Goal: Task Accomplishment & Management: Use online tool/utility

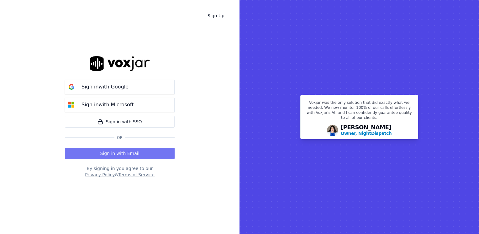
click at [115, 154] on button "Sign in with Email" at bounding box center [120, 153] width 110 height 11
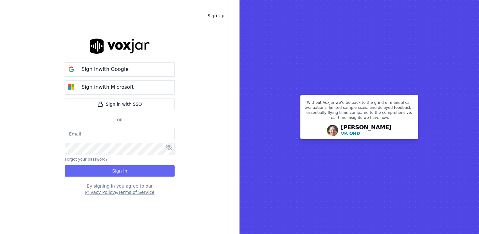
click at [106, 134] on input "email" at bounding box center [120, 134] width 110 height 13
paste input "[EMAIL_ADDRESS][DOMAIN_NAME]"
type input "[EMAIL_ADDRESS][DOMAIN_NAME]"
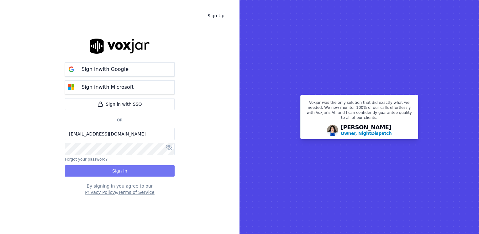
click at [129, 169] on button "Sign In" at bounding box center [120, 170] width 110 height 11
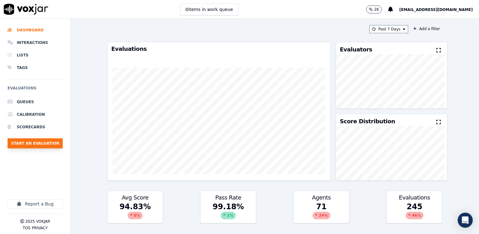
click at [39, 142] on button "Start an Evaluation" at bounding box center [35, 143] width 55 height 10
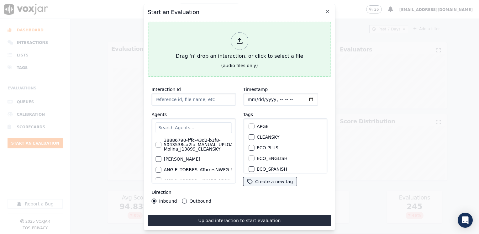
click at [237, 38] on icon at bounding box center [239, 41] width 7 height 7
type input "20250818-100209_4847734161-ISABELLA ANGULO all.mp3"
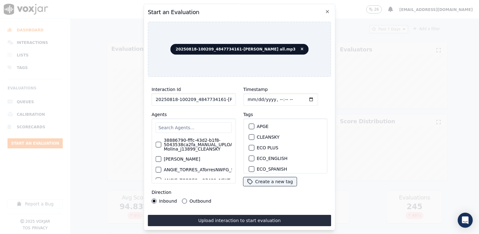
click at [210, 124] on input "text" at bounding box center [193, 127] width 76 height 11
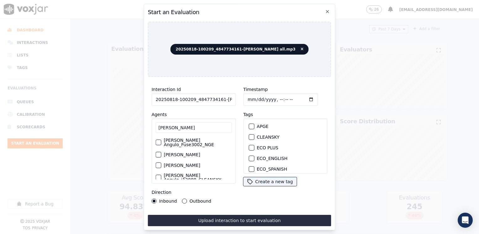
scroll to position [19, 0]
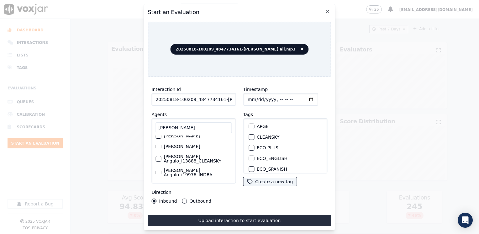
type input "ISABELL"
click at [157, 159] on div "button" at bounding box center [158, 158] width 4 height 4
click at [249, 135] on div "button" at bounding box center [251, 137] width 4 height 4
click at [302, 97] on input "Timestamp" at bounding box center [280, 99] width 75 height 13
type input "2025-08-18T18:49"
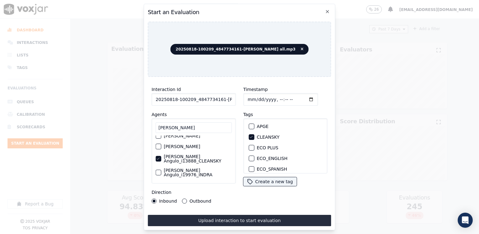
click at [183, 199] on button "Outbound" at bounding box center [184, 200] width 5 height 5
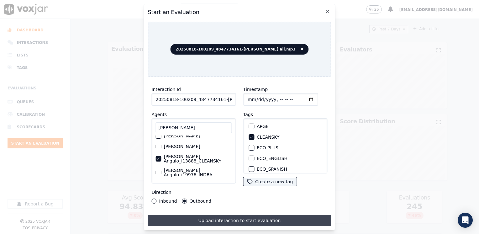
click at [243, 218] on button "Upload interaction to start evaluation" at bounding box center [239, 220] width 183 height 11
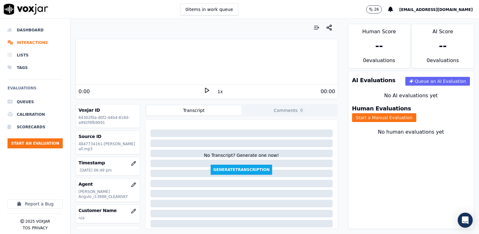
click at [204, 91] on icon at bounding box center [207, 90] width 6 height 6
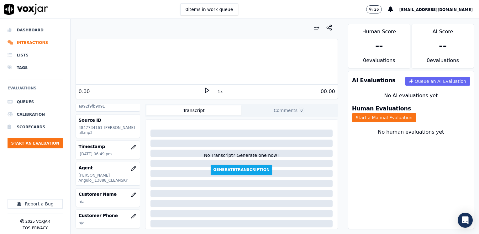
scroll to position [31, 0]
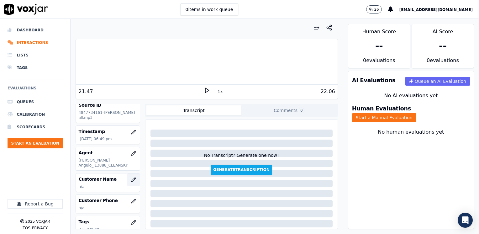
click at [131, 180] on icon "button" at bounding box center [133, 179] width 5 height 5
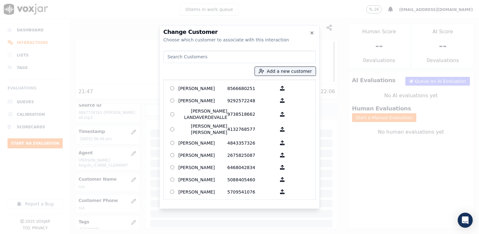
click at [248, 59] on input at bounding box center [239, 56] width 152 height 13
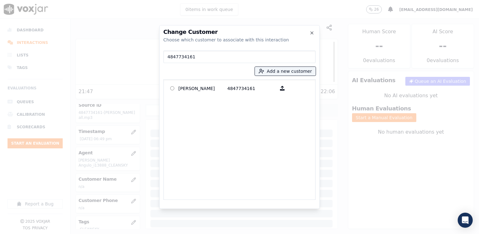
type input "4847734161"
click at [221, 90] on p "Rossmery Munibe" at bounding box center [202, 88] width 49 height 10
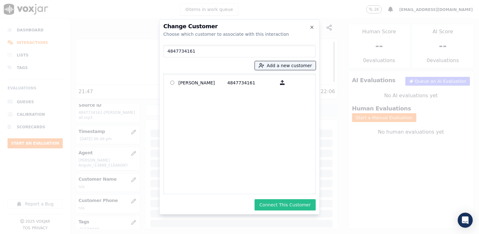
click at [292, 208] on button "Connect This Customer" at bounding box center [284, 204] width 61 height 11
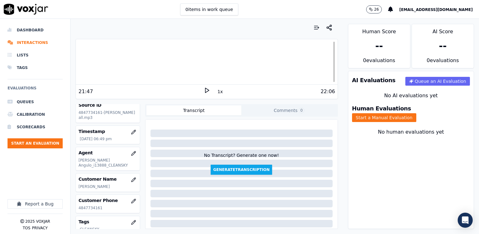
click at [428, 107] on div "Human Evaluations Start a Manual Evaluation" at bounding box center [410, 114] width 125 height 24
click at [416, 113] on button "Start a Manual Evaluation" at bounding box center [384, 117] width 64 height 9
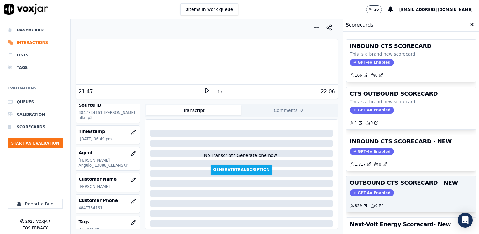
click at [371, 192] on span "GPT-4o Enabled" at bounding box center [372, 192] width 44 height 7
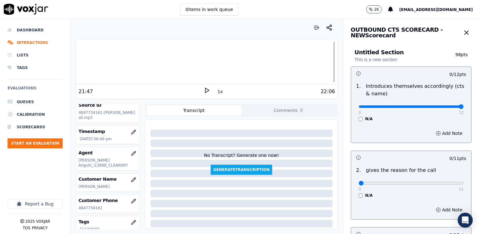
drag, startPoint x: 355, startPoint y: 108, endPoint x: 479, endPoint y: 106, distance: 123.8
type input "12"
click at [464, 108] on input "range" at bounding box center [411, 106] width 105 height 3
drag, startPoint x: 357, startPoint y: 185, endPoint x: 479, endPoint y: 184, distance: 121.3
type input "11"
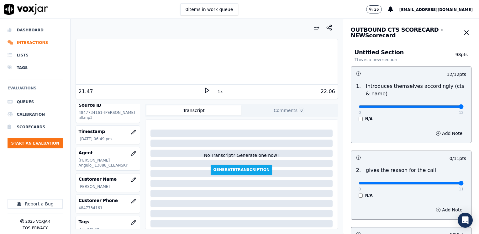
click at [464, 108] on input "range" at bounding box center [411, 106] width 105 height 3
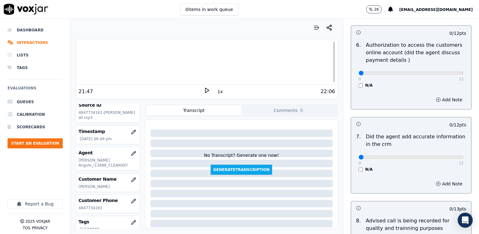
scroll to position [533, 0]
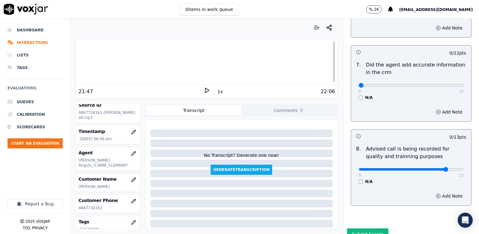
type input "10"
drag, startPoint x: 356, startPoint y: 75, endPoint x: 480, endPoint y: 76, distance: 123.8
type input "12"
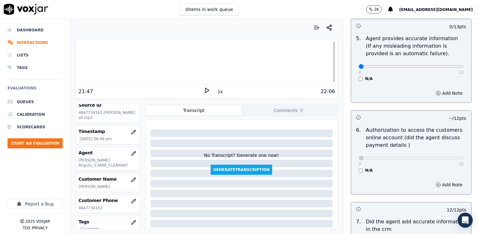
scroll to position [282, 0]
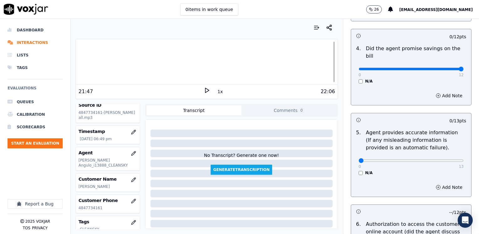
drag, startPoint x: 357, startPoint y: 61, endPoint x: 480, endPoint y: 61, distance: 122.5
type input "12"
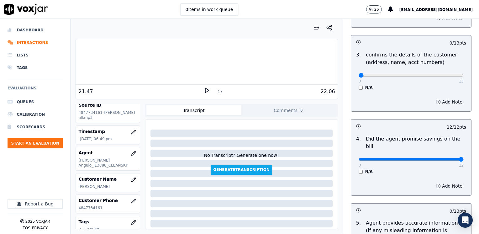
scroll to position [188, 0]
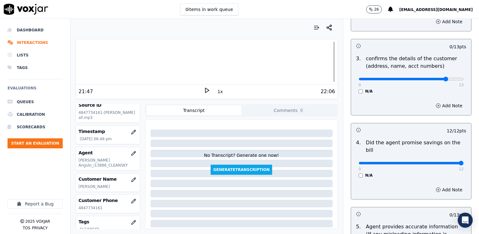
type input "11"
click at [443, 102] on button "Add Note" at bounding box center [449, 105] width 34 height 9
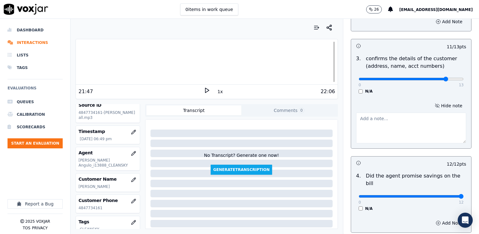
click at [430, 129] on textarea at bounding box center [411, 128] width 110 height 31
type textarea "Make"
type input "12"
click at [382, 121] on textarea "Make" at bounding box center [411, 128] width 110 height 31
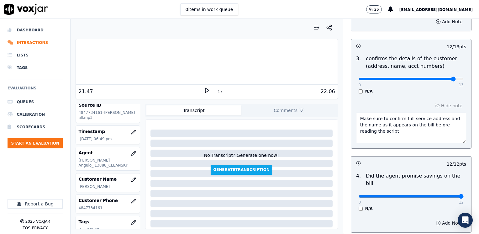
scroll to position [313, 0]
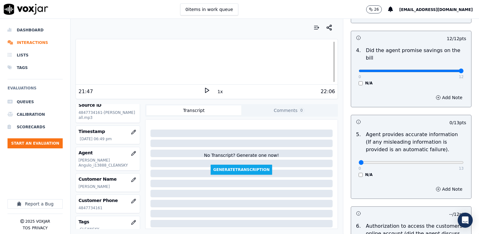
type textarea "Make sure to confirm full service address and the name as it appears on the bil…"
drag, startPoint x: 354, startPoint y: 154, endPoint x: 480, endPoint y: 174, distance: 127.0
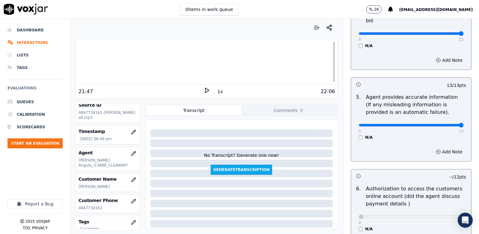
scroll to position [407, 0]
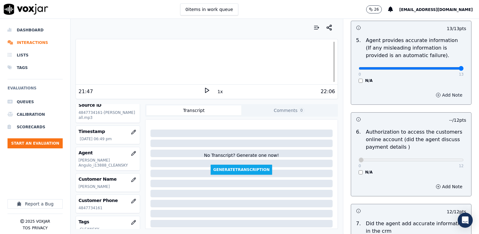
click at [432, 91] on button "Add Note" at bounding box center [449, 95] width 34 height 9
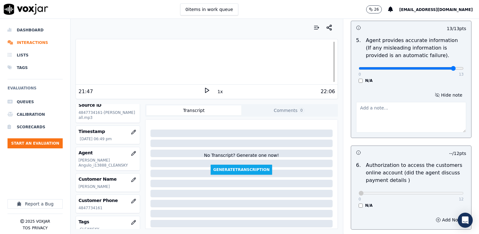
click at [415, 109] on textarea at bounding box center [411, 117] width 110 height 31
drag, startPoint x: 438, startPoint y: 58, endPoint x: 457, endPoint y: 67, distance: 20.8
type input "13"
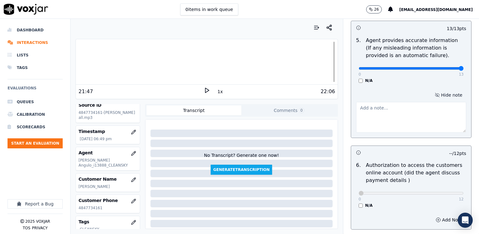
click at [446, 91] on button "Hide note" at bounding box center [448, 95] width 35 height 9
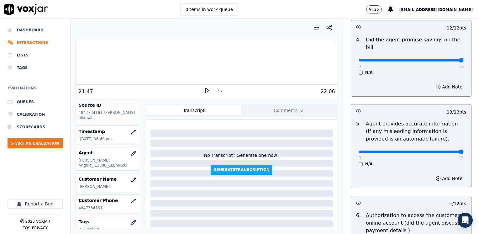
scroll to position [313, 0]
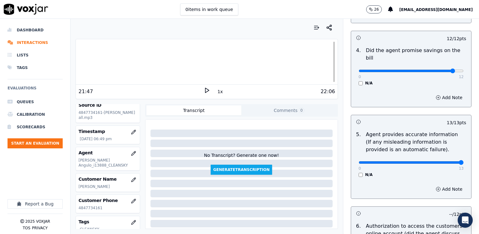
type input "11"
click at [438, 93] on button "Add Note" at bounding box center [449, 97] width 34 height 9
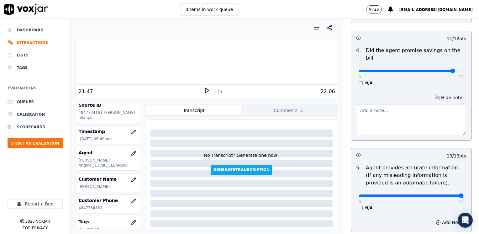
click at [406, 120] on textarea at bounding box center [411, 119] width 110 height 31
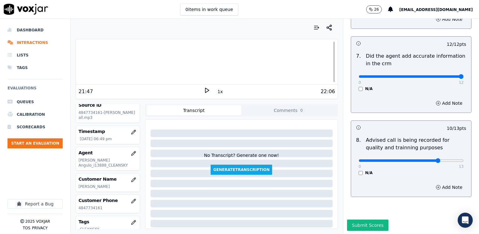
scroll to position [614, 0]
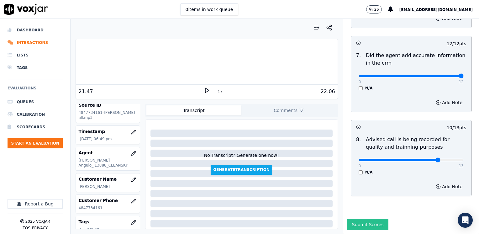
type textarea "Avoid using phrases like "tenemos una tarifa mas baja""
click at [374, 219] on button "Submit Scores" at bounding box center [368, 224] width 42 height 11
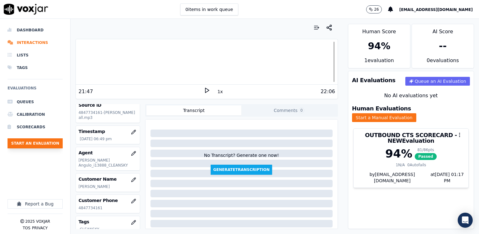
click at [45, 142] on button "Start an Evaluation" at bounding box center [35, 143] width 55 height 10
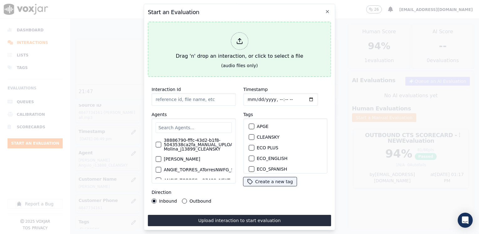
click at [249, 36] on div "Drag 'n' drop an interaction, or click to select a file" at bounding box center [239, 46] width 132 height 33
type input "20250818-163422_9292892410-JUAN SOTO 2 all.mp3"
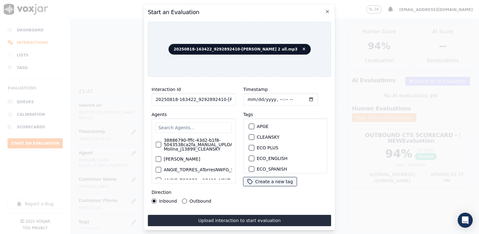
click at [205, 127] on input "text" at bounding box center [193, 127] width 76 height 11
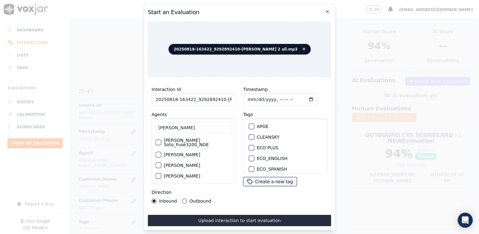
scroll to position [20, 0]
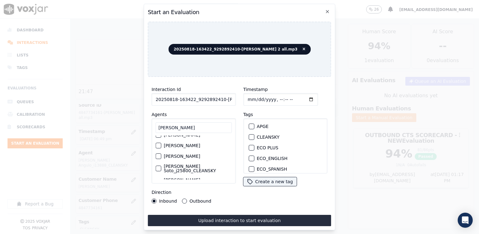
type input "juan soto"
click at [158, 166] on div "button" at bounding box center [158, 168] width 4 height 4
click at [249, 135] on div "button" at bounding box center [251, 137] width 4 height 4
click at [303, 97] on input "Timestamp" at bounding box center [280, 99] width 75 height 13
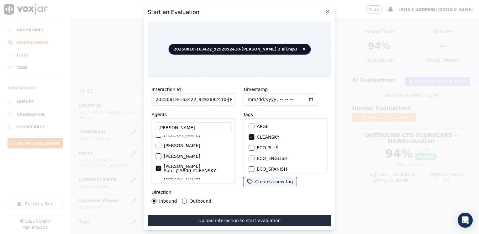
type input "2025-08-18T19:17"
drag, startPoint x: 264, startPoint y: 80, endPoint x: 277, endPoint y: 88, distance: 15.9
click at [264, 82] on div "Timestamp Tags APGE CLEANSKY ECO PLUS ECO_ENGLISH ECO_SPANISH ELECTRA SPARK IND…" at bounding box center [285, 144] width 92 height 125
click at [301, 96] on input "Timestamp" at bounding box center [280, 99] width 75 height 13
click at [182, 198] on button "Outbound" at bounding box center [184, 200] width 5 height 5
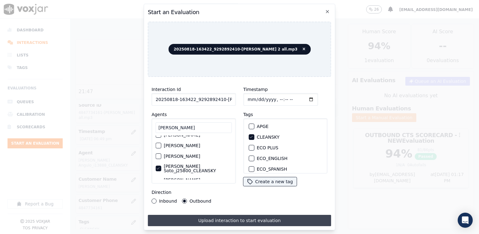
click at [234, 218] on button "Upload interaction to start evaluation" at bounding box center [239, 220] width 183 height 11
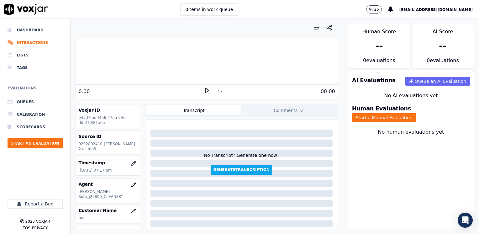
click at [204, 94] on div "1x" at bounding box center [207, 91] width 6 height 8
click at [205, 88] on polygon at bounding box center [207, 90] width 4 height 5
click at [204, 90] on icon at bounding box center [207, 90] width 6 height 6
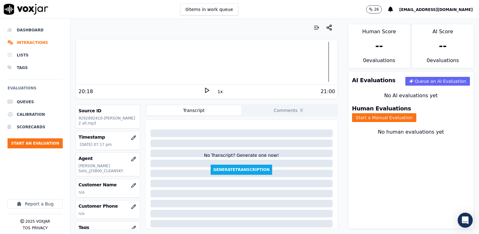
scroll to position [63, 0]
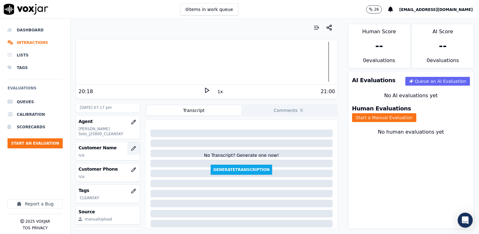
click at [131, 146] on icon "button" at bounding box center [133, 148] width 5 height 5
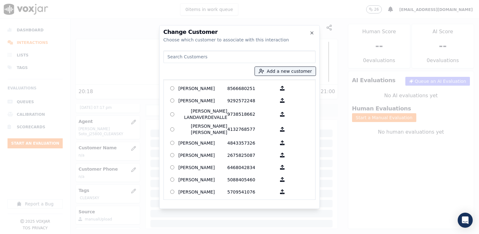
click at [225, 56] on input at bounding box center [239, 56] width 152 height 13
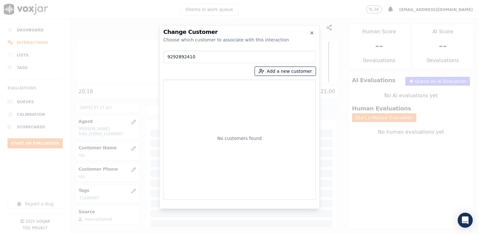
type input "9292892410"
click at [293, 70] on button "Add a new customer" at bounding box center [285, 71] width 61 height 9
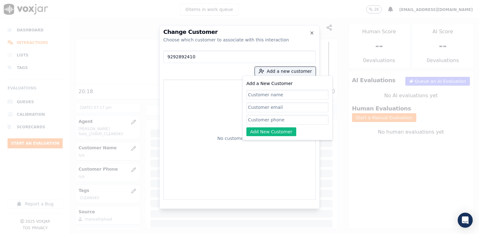
click at [275, 119] on input "Add a New Customer" at bounding box center [287, 120] width 82 height 10
paste input "9292892410"
type input "9292892410"
click at [271, 94] on input "Add a New Customer" at bounding box center [287, 95] width 82 height 10
paste input "Isabel Flores"
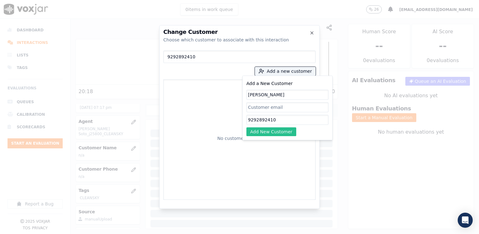
type input "Isabel Flores"
click at [269, 132] on button "Add New Customer" at bounding box center [271, 131] width 50 height 9
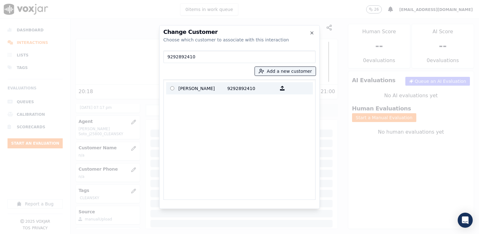
click at [227, 87] on p "9292892410" at bounding box center [251, 88] width 49 height 10
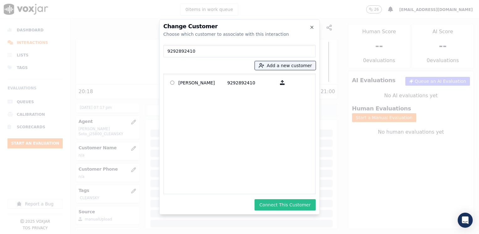
click at [290, 206] on button "Connect This Customer" at bounding box center [284, 204] width 61 height 11
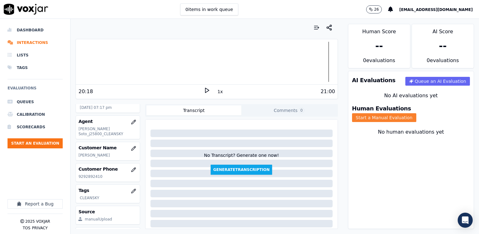
click at [416, 113] on button "Start a Manual Evaluation" at bounding box center [384, 117] width 64 height 9
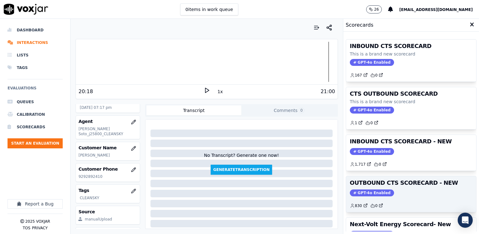
click at [371, 189] on span "GPT-4o Enabled" at bounding box center [372, 192] width 44 height 7
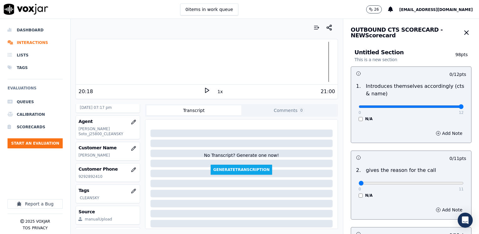
drag, startPoint x: 355, startPoint y: 108, endPoint x: 464, endPoint y: 115, distance: 109.3
type input "12"
click at [464, 107] on input "range" at bounding box center [411, 106] width 105 height 3
drag, startPoint x: 355, startPoint y: 185, endPoint x: 480, endPoint y: 170, distance: 125.9
type input "11"
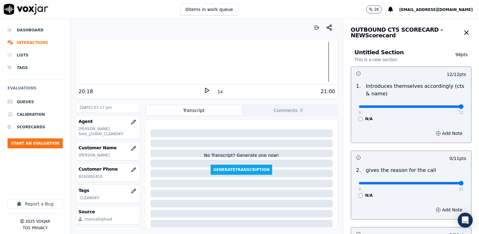
click at [464, 108] on input "range" at bounding box center [411, 106] width 105 height 3
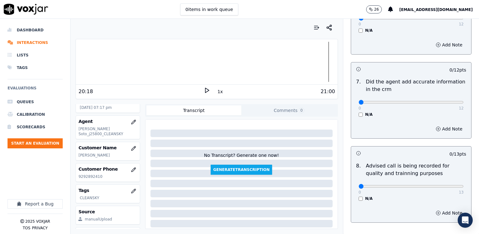
scroll to position [548, 0]
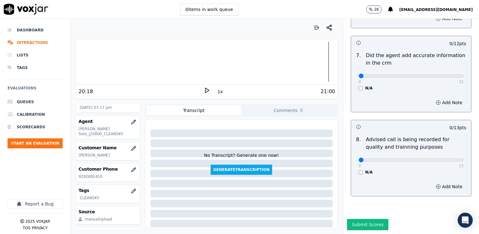
click at [429, 156] on div "0 13" at bounding box center [411, 160] width 105 height 8
type input "10"
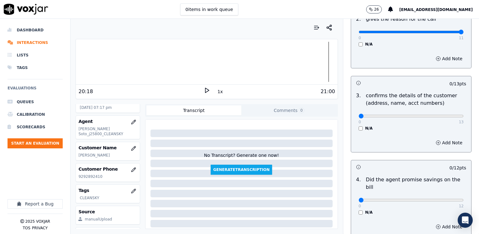
scroll to position [140, 0]
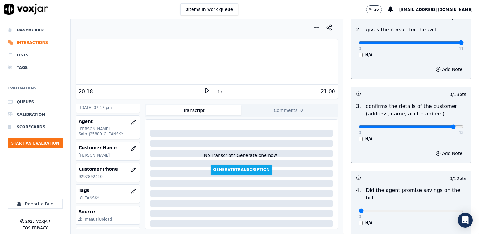
type input "12"
click at [439, 150] on button "Add Note" at bounding box center [449, 153] width 34 height 9
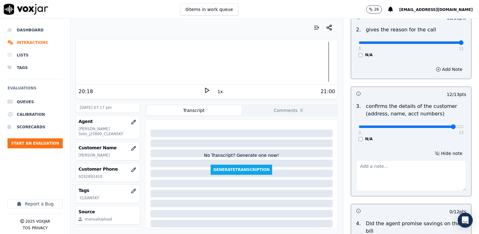
click at [402, 175] on textarea at bounding box center [411, 175] width 110 height 31
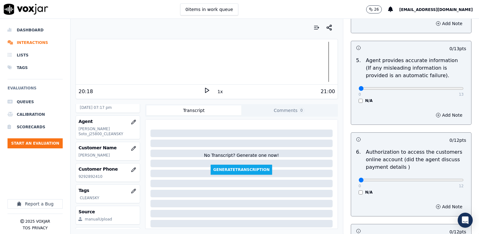
scroll to position [454, 0]
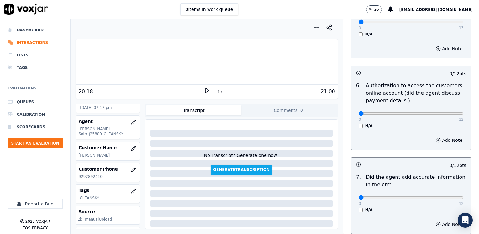
type textarea "Make sure to confirm full service address, the name as it appears on the bill b…"
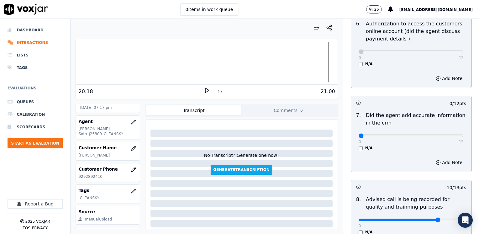
scroll to position [517, 0]
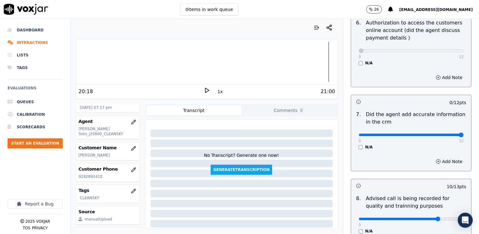
drag, startPoint x: 355, startPoint y: 127, endPoint x: 480, endPoint y: 127, distance: 125.1
type input "12"
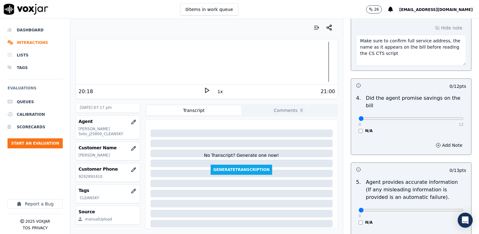
scroll to position [328, 0]
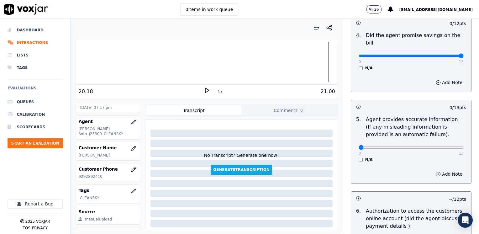
drag, startPoint x: 354, startPoint y: 49, endPoint x: 480, endPoint y: 49, distance: 125.7
type input "12"
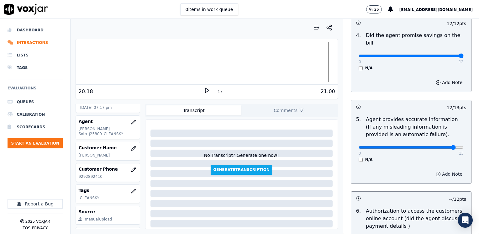
click at [442, 170] on button "Add Note" at bounding box center [449, 174] width 34 height 9
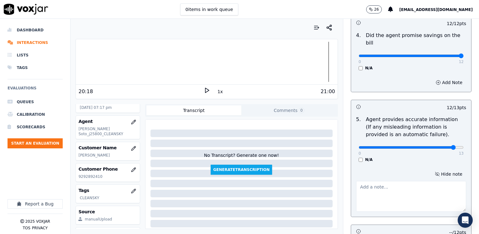
click at [394, 181] on textarea at bounding box center [411, 196] width 110 height 31
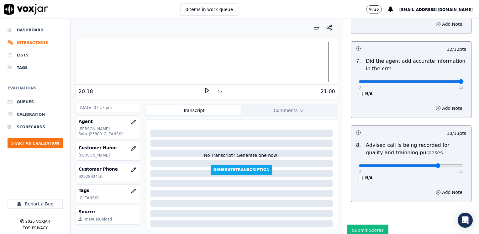
scroll to position [614, 0]
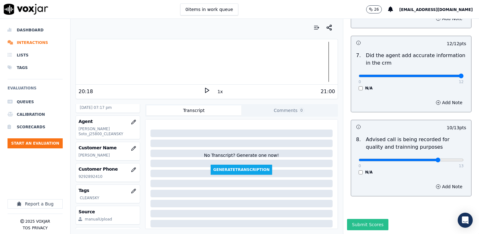
type textarea "Refrain from saying phrases like " tu no tienes que pagar eso" referring to the…"
click at [360, 219] on button "Submit Scores" at bounding box center [368, 224] width 42 height 11
click at [29, 143] on button "Start an Evaluation" at bounding box center [35, 143] width 55 height 10
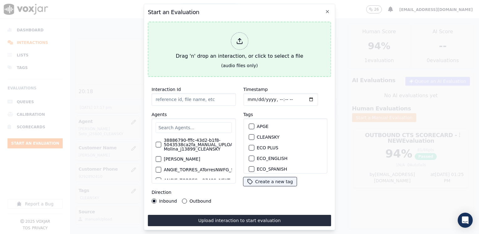
click at [240, 39] on polyline at bounding box center [239, 40] width 3 height 2
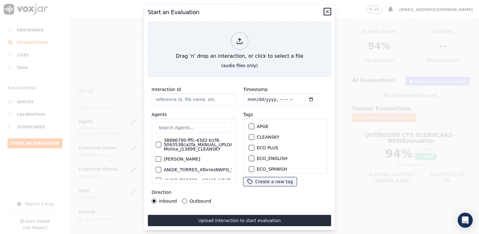
click at [328, 10] on icon "button" at bounding box center [327, 11] width 3 height 3
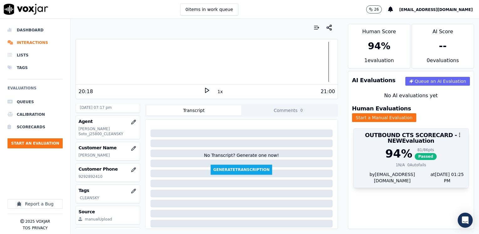
click at [387, 137] on h3 "OUTBOUND CTS SCORECARD - NEW Evaluation" at bounding box center [410, 137] width 107 height 11
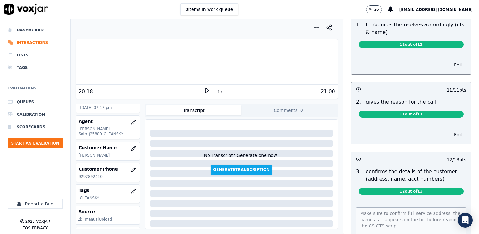
scroll to position [63, 0]
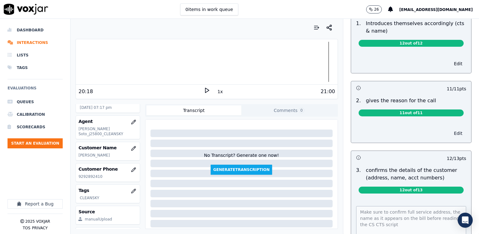
click at [450, 131] on button "Edit" at bounding box center [458, 133] width 16 height 9
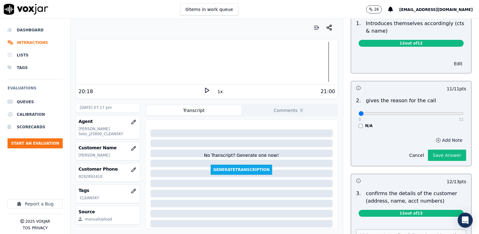
click at [440, 140] on button "Add Note" at bounding box center [449, 140] width 34 height 9
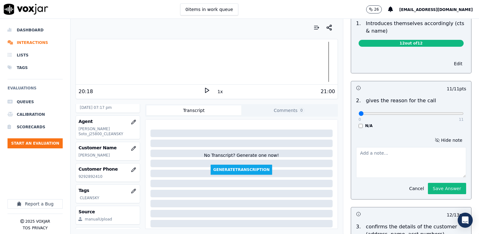
click at [385, 161] on textarea at bounding box center [411, 162] width 110 height 31
type textarea "C"
type textarea "U"
type textarea "Please use "proteccion de precios" instead of "actualizacion de servicio|"
click at [431, 187] on button "Save Answer" at bounding box center [447, 188] width 38 height 11
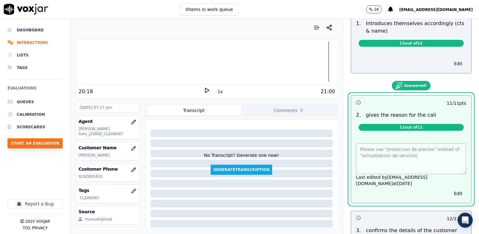
click at [39, 144] on button "Start an Evaluation" at bounding box center [35, 143] width 55 height 10
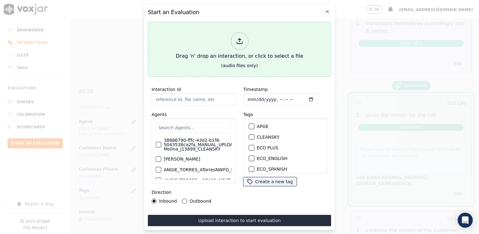
click at [251, 44] on div "Drag 'n' drop an interaction, or click to select a file" at bounding box center [239, 46] width 132 height 33
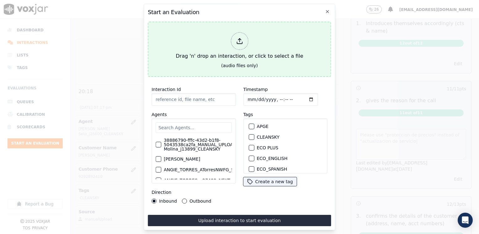
type input "20250818-111230_7326219776-LUIS MERCADO 2 all.mp3"
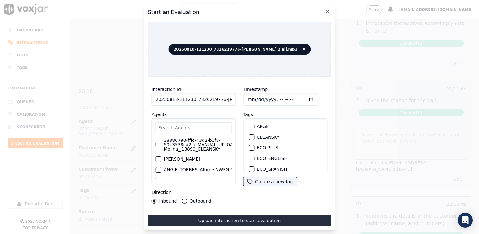
click at [190, 123] on input "text" at bounding box center [193, 127] width 76 height 11
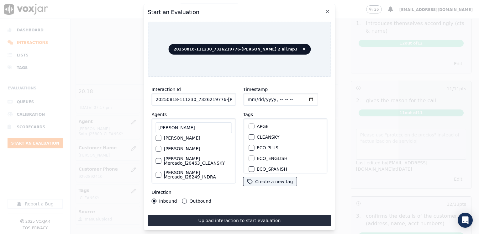
scroll to position [41, 0]
type input "luis mer"
click at [159, 156] on div "button" at bounding box center [158, 158] width 4 height 4
click at [250, 137] on button "CLEANSKY" at bounding box center [252, 137] width 6 height 6
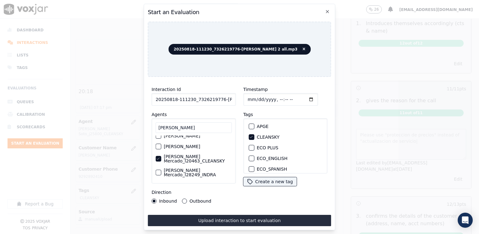
click at [302, 95] on input "Timestamp" at bounding box center [280, 99] width 75 height 13
type input "2025-08-18T19:26"
click at [211, 125] on input "luis mer" at bounding box center [193, 127] width 76 height 11
drag, startPoint x: 211, startPoint y: 125, endPoint x: 72, endPoint y: 125, distance: 138.2
click at [72, 233] on div "Start an Evaluation 20250818-111230_7326219776-LUIS MERCADO 2 all.mp3 Interacti…" at bounding box center [239, 234] width 479 height 0
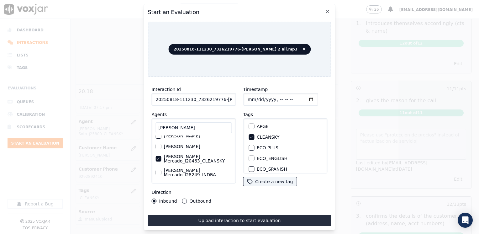
type input "Luis mer"
click at [184, 198] on button "Outbound" at bounding box center [184, 200] width 5 height 5
click at [300, 95] on input "Timestamp" at bounding box center [280, 99] width 75 height 13
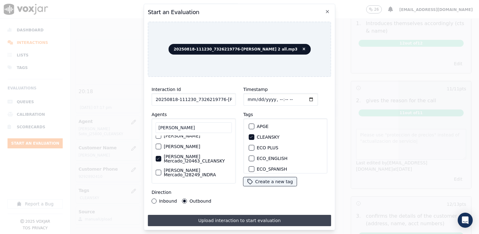
click at [248, 217] on button "Upload interaction to start evaluation" at bounding box center [239, 220] width 183 height 11
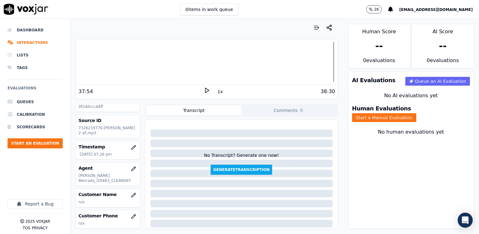
scroll to position [31, 0]
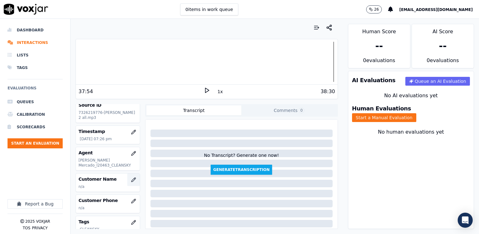
click at [131, 179] on icon "button" at bounding box center [133, 179] width 5 height 5
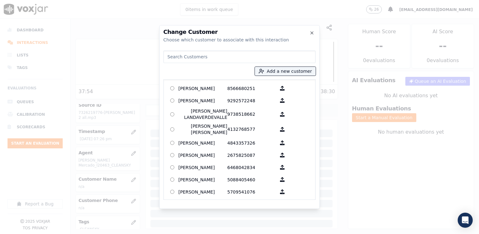
click at [226, 55] on input at bounding box center [239, 56] width 152 height 13
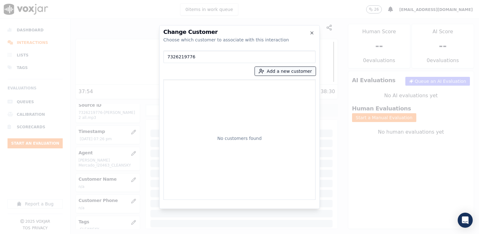
type input "7326219776"
click at [295, 71] on button "Add a new customer" at bounding box center [285, 71] width 61 height 9
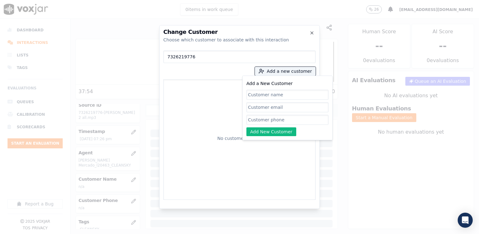
click at [282, 121] on input "Add a New Customer" at bounding box center [287, 120] width 82 height 10
paste input "7326219776"
type input "7326219776"
click at [274, 93] on input "Add a New Customer" at bounding box center [287, 95] width 82 height 10
paste input "Varileidy Sierra"
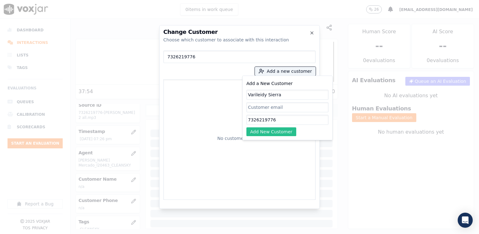
type input "Varileidy Sierra"
click at [280, 130] on button "Add New Customer" at bounding box center [271, 131] width 50 height 9
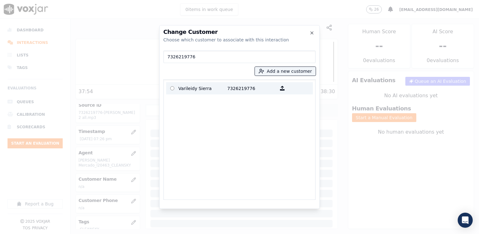
click at [215, 90] on p "Varileidy Sierra" at bounding box center [202, 88] width 49 height 10
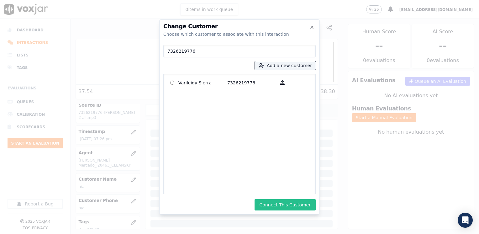
click at [296, 209] on button "Connect This Customer" at bounding box center [284, 204] width 61 height 11
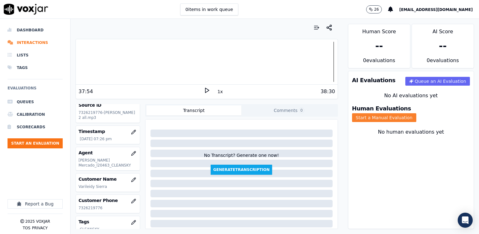
click at [416, 113] on button "Start a Manual Evaluation" at bounding box center [384, 117] width 64 height 9
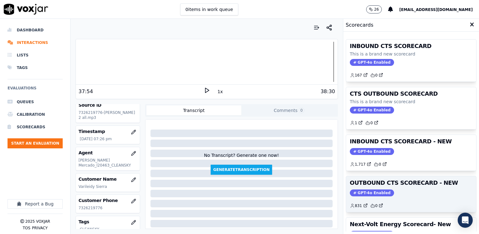
click at [362, 191] on span "GPT-4o Enabled" at bounding box center [372, 192] width 44 height 7
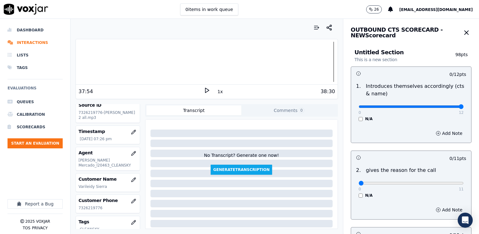
drag, startPoint x: 355, startPoint y: 106, endPoint x: 479, endPoint y: 106, distance: 123.5
type input "12"
click at [464, 105] on input "range" at bounding box center [411, 106] width 105 height 3
drag, startPoint x: 355, startPoint y: 181, endPoint x: 479, endPoint y: 177, distance: 123.5
type input "11"
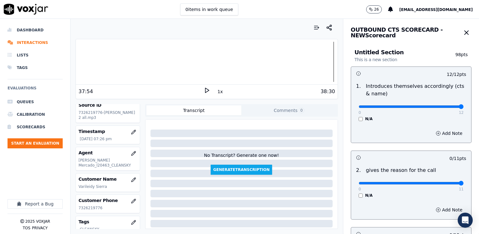
click at [464, 108] on input "range" at bounding box center [411, 106] width 105 height 3
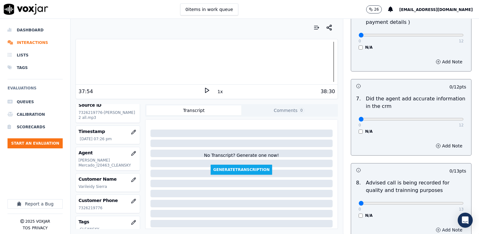
scroll to position [548, 0]
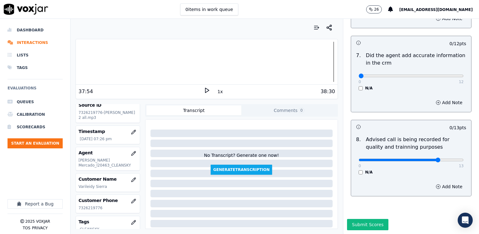
type input "10"
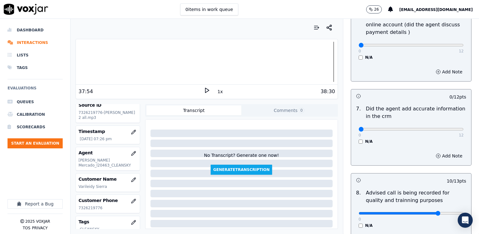
scroll to position [485, 0]
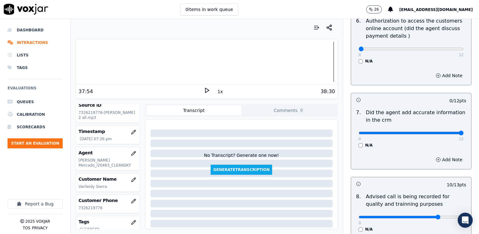
drag, startPoint x: 355, startPoint y: 125, endPoint x: 480, endPoint y: 119, distance: 125.2
type input "12"
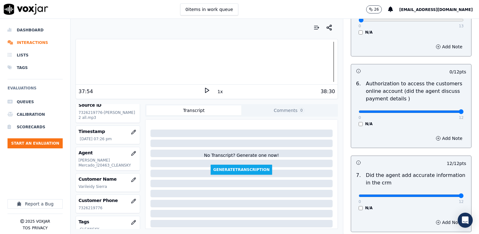
drag, startPoint x: 354, startPoint y: 104, endPoint x: 480, endPoint y: 115, distance: 126.8
type input "12"
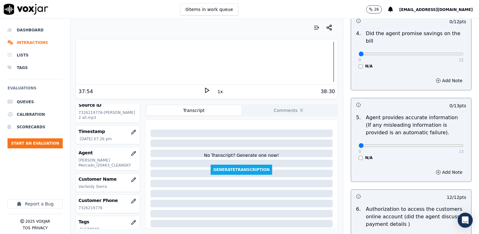
scroll to position [266, 0]
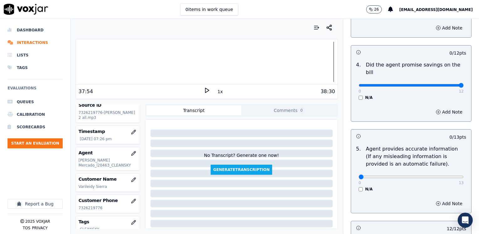
drag, startPoint x: 352, startPoint y: 77, endPoint x: 479, endPoint y: 101, distance: 128.7
type input "12"
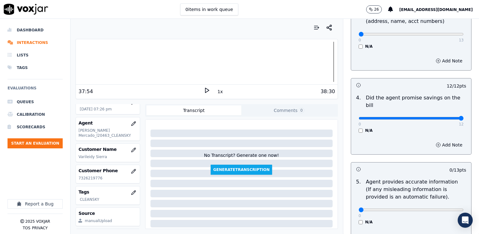
scroll to position [251, 0]
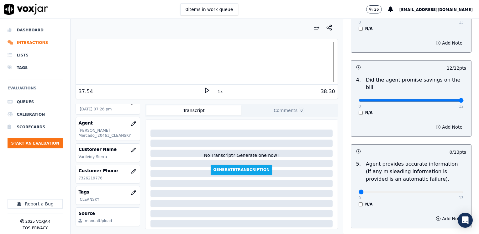
click at [396, 118] on div "Add Note" at bounding box center [411, 127] width 120 height 19
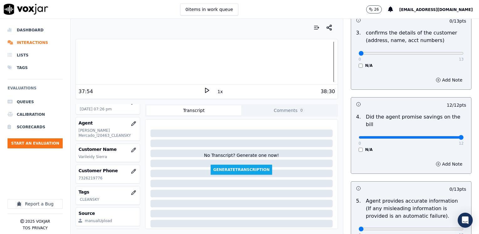
scroll to position [203, 0]
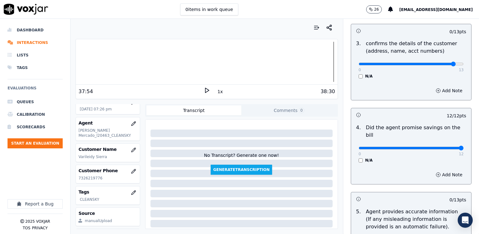
type input "12"
click at [439, 92] on button "Add Note" at bounding box center [449, 90] width 34 height 9
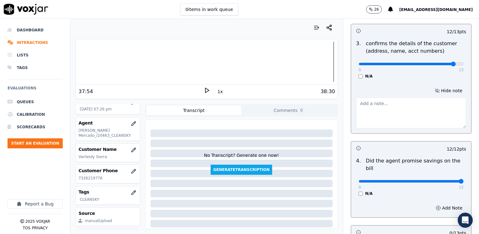
click at [396, 108] on textarea at bounding box center [411, 112] width 110 height 31
type textarea "M"
click at [441, 95] on div at bounding box center [411, 111] width 110 height 33
click at [441, 91] on button "Hide note" at bounding box center [448, 90] width 35 height 9
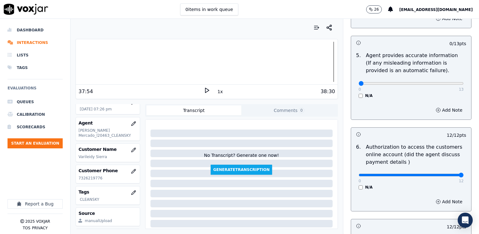
scroll to position [360, 0]
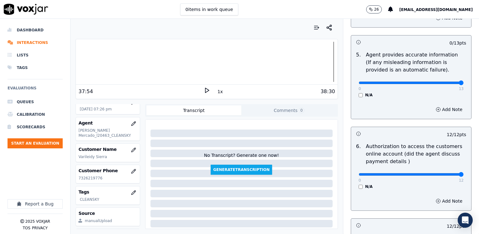
drag, startPoint x: 354, startPoint y: 74, endPoint x: 480, endPoint y: 80, distance: 125.8
type input "13"
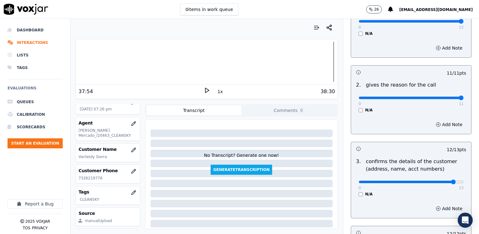
scroll to position [46, 0]
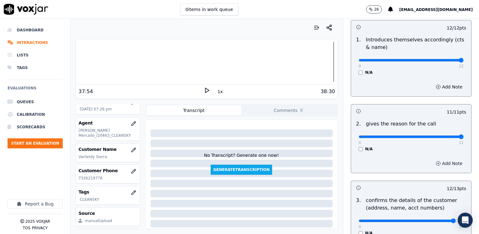
click at [441, 166] on button "Add Note" at bounding box center [449, 163] width 34 height 9
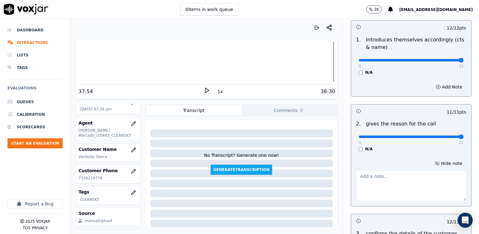
click at [398, 194] on textarea at bounding box center [411, 185] width 110 height 31
type textarea "I"
type textarea "When going over CTS script, please use "protecion de precios" instead of ""
drag, startPoint x: 435, startPoint y: 187, endPoint x: 309, endPoint y: 162, distance: 127.7
click at [309, 162] on div "Your browser does not support the audio element. 37:54 1x 38:30 Voxjar ID 093c7…" at bounding box center [275, 126] width 408 height 215
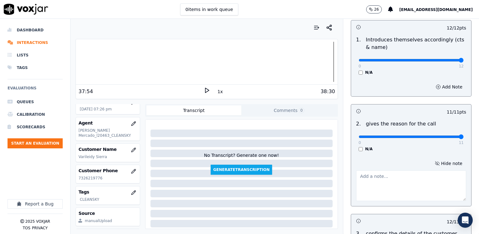
click at [441, 163] on div "Hide note" at bounding box center [411, 180] width 120 height 52
click at [439, 163] on button "Hide note" at bounding box center [448, 163] width 35 height 9
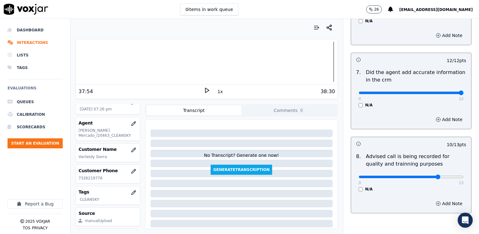
scroll to position [548, 0]
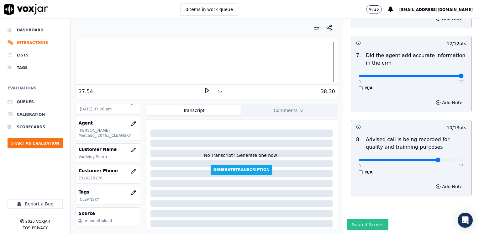
click at [364, 219] on button "Submit Scores" at bounding box center [368, 224] width 42 height 11
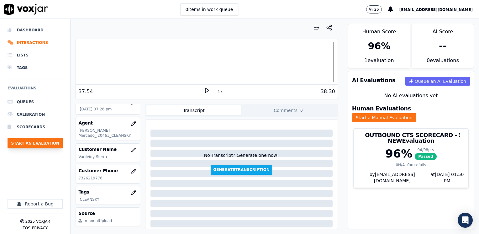
click at [40, 142] on button "Start an Evaluation" at bounding box center [35, 143] width 55 height 10
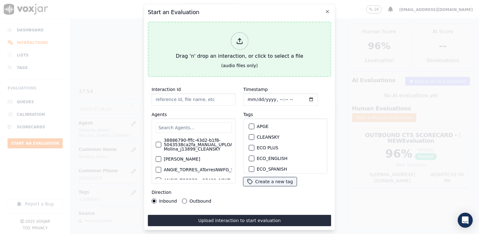
click at [244, 38] on div at bounding box center [240, 41] width 18 height 18
type input "20250818-113311_5673715831-YERALDIN DIAS all.mp3"
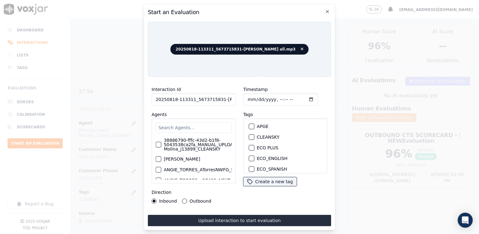
click at [219, 124] on input "text" at bounding box center [193, 127] width 76 height 11
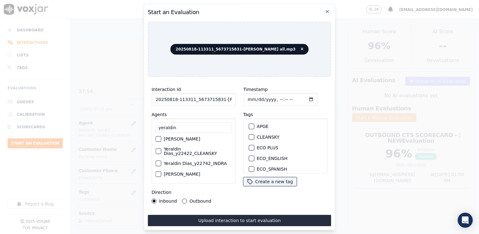
scroll to position [58, 0]
type input "yeraldin"
click at [159, 150] on div "button" at bounding box center [158, 151] width 4 height 4
click at [249, 135] on div "button" at bounding box center [251, 137] width 4 height 4
click at [302, 97] on input "Timestamp" at bounding box center [280, 99] width 75 height 13
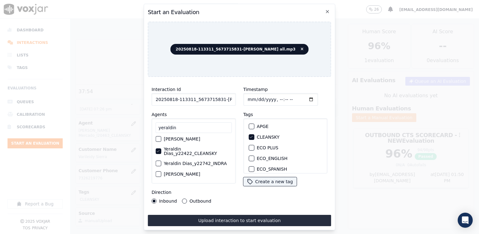
type input "2025-08-18T19:50"
click at [246, 215] on button "Upload interaction to start evaluation" at bounding box center [239, 220] width 183 height 11
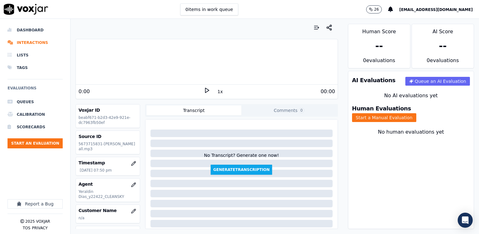
click at [205, 91] on polygon at bounding box center [207, 90] width 4 height 5
click at [204, 91] on icon at bounding box center [207, 90] width 6 height 6
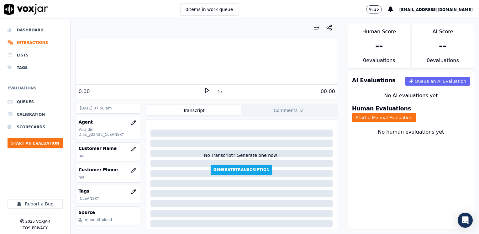
scroll to position [63, 0]
click at [131, 147] on icon "button" at bounding box center [133, 148] width 4 height 4
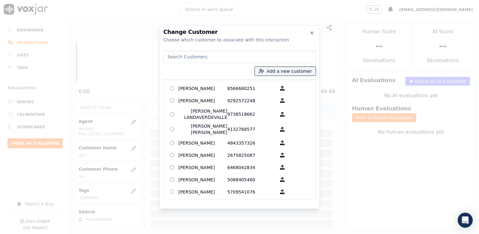
click at [242, 61] on input at bounding box center [239, 56] width 152 height 13
click at [242, 56] on input at bounding box center [239, 56] width 152 height 13
paste input "5673715831"
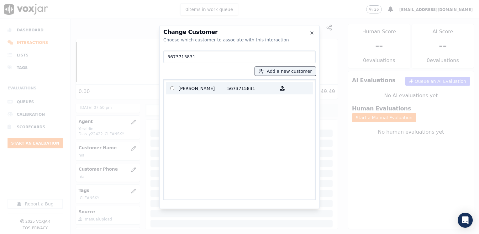
type input "5673715831"
click at [205, 88] on p "Elder Castillo" at bounding box center [202, 88] width 49 height 10
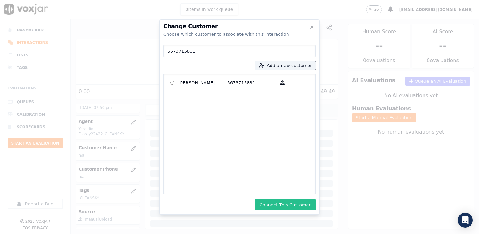
click at [286, 205] on button "Connect This Customer" at bounding box center [284, 204] width 61 height 11
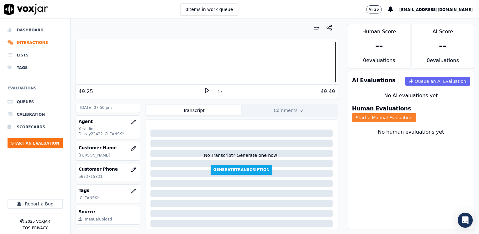
click at [416, 113] on button "Start a Manual Evaluation" at bounding box center [384, 117] width 64 height 9
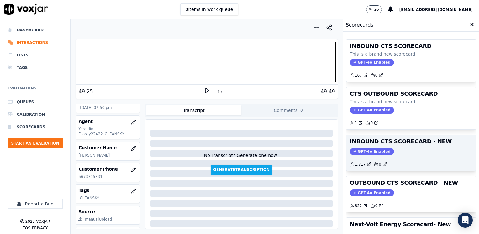
click at [364, 150] on span "GPT-4o Enabled" at bounding box center [372, 151] width 44 height 7
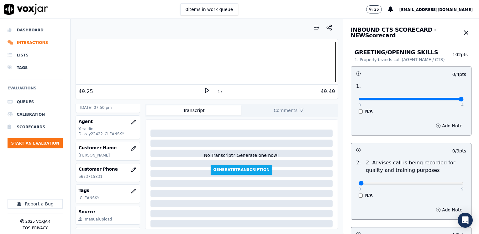
drag, startPoint x: 354, startPoint y: 98, endPoint x: 480, endPoint y: 117, distance: 127.4
type input "4"
click at [464, 100] on input "range" at bounding box center [411, 99] width 105 height 3
drag, startPoint x: 352, startPoint y: 186, endPoint x: 480, endPoint y: 181, distance: 128.3
click at [479, 181] on html "0 items in work queue 26 maleman@newavepower.net Dashboard Interactions Lists T…" at bounding box center [239, 117] width 479 height 234
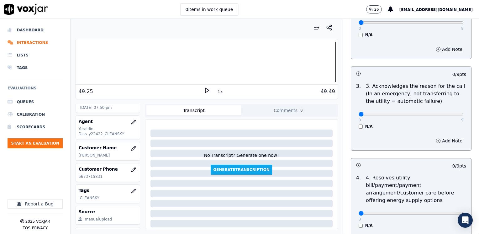
scroll to position [188, 0]
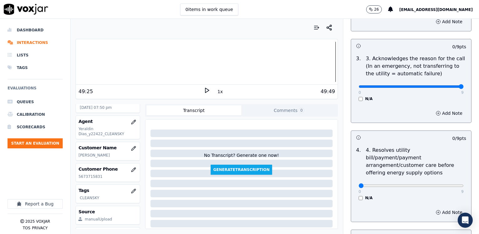
drag, startPoint x: 354, startPoint y: 87, endPoint x: 480, endPoint y: 87, distance: 125.4
type input "9"
drag, startPoint x: 445, startPoint y: 112, endPoint x: 441, endPoint y: 113, distance: 3.6
click at [441, 113] on button "Add Note" at bounding box center [449, 113] width 34 height 9
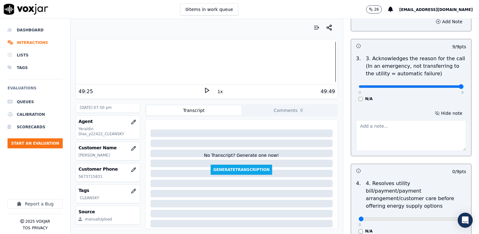
click at [412, 131] on textarea at bounding box center [411, 135] width 110 height 31
type textarea "Cx calls to inquire about some benefits for Internet plans"
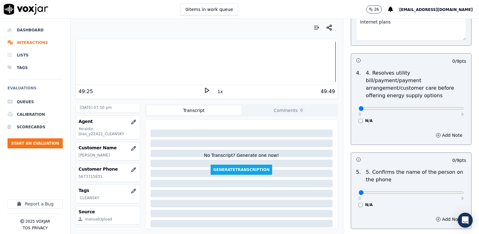
scroll to position [313, 0]
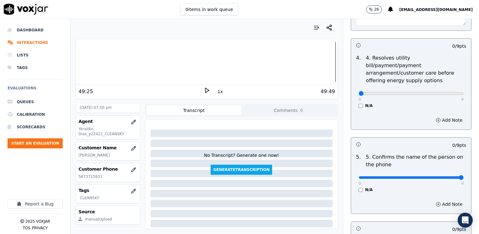
drag, startPoint x: 354, startPoint y: 169, endPoint x: 480, endPoint y: 151, distance: 127.5
type input "9"
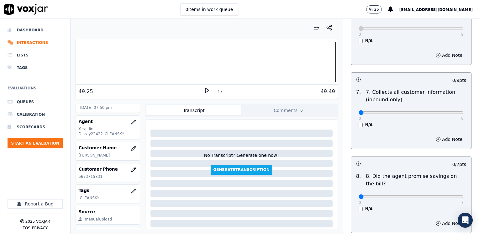
scroll to position [595, 0]
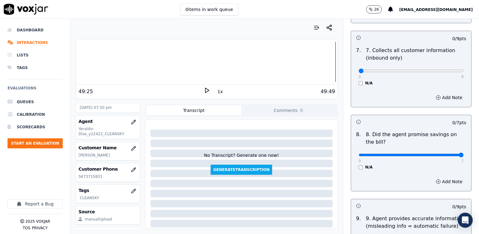
drag, startPoint x: 355, startPoint y: 139, endPoint x: 480, endPoint y: 139, distance: 124.7
type input "7"
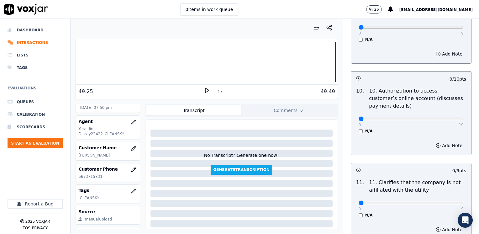
scroll to position [846, 0]
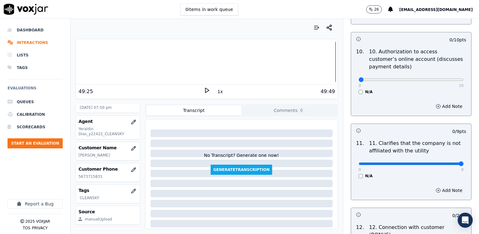
drag, startPoint x: 355, startPoint y: 147, endPoint x: 480, endPoint y: 144, distance: 125.1
type input "9"
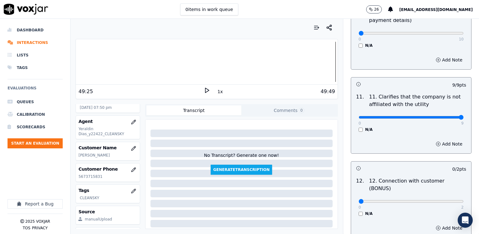
scroll to position [972, 0]
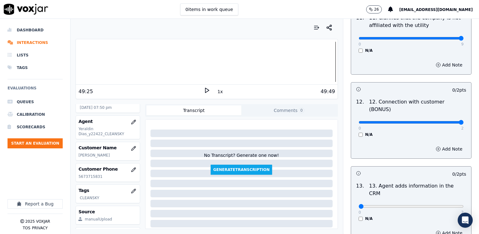
drag, startPoint x: 355, startPoint y: 98, endPoint x: 480, endPoint y: 90, distance: 125.3
type input "2"
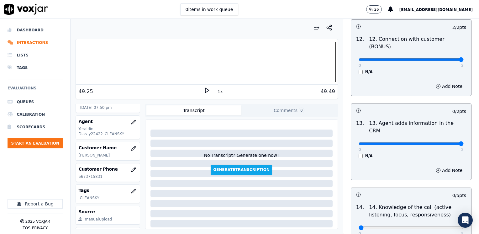
drag, startPoint x: 353, startPoint y: 113, endPoint x: 480, endPoint y: 113, distance: 126.6
type input "2"
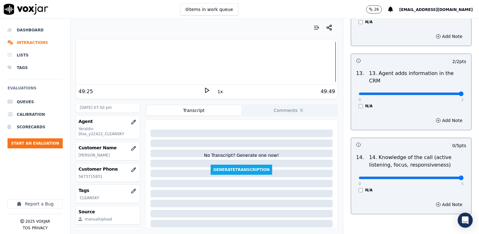
drag, startPoint x: 356, startPoint y: 145, endPoint x: 480, endPoint y: 145, distance: 124.1
type input "5"
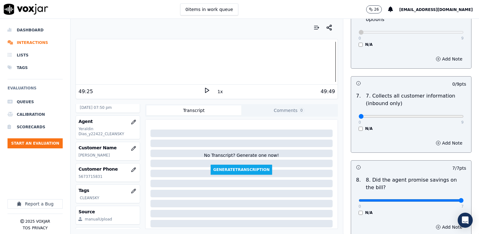
scroll to position [551, 0]
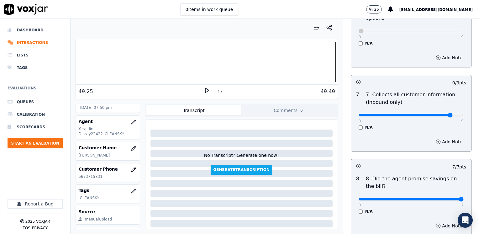
type input "8"
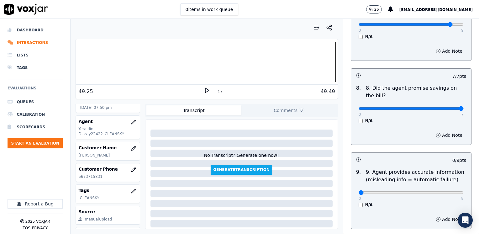
scroll to position [677, 0]
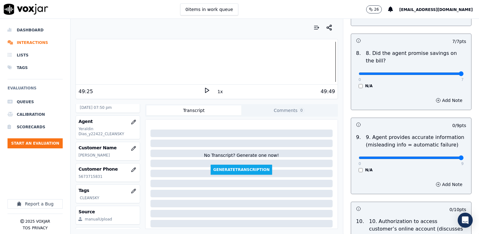
drag, startPoint x: 355, startPoint y: 141, endPoint x: 480, endPoint y: 140, distance: 124.7
drag, startPoint x: 447, startPoint y: 142, endPoint x: 308, endPoint y: 136, distance: 139.6
type input "0"
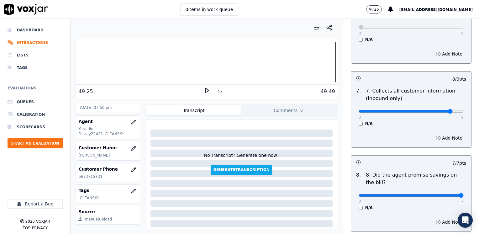
scroll to position [551, 0]
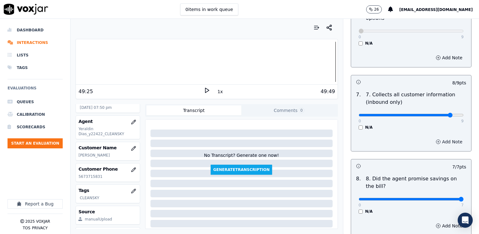
click at [440, 137] on button "Add Note" at bounding box center [449, 141] width 34 height 9
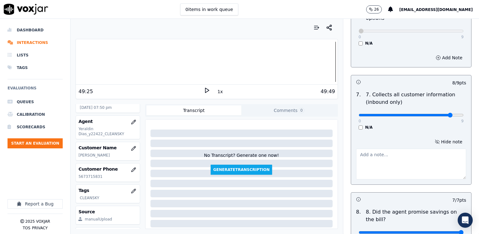
click at [416, 155] on textarea at bounding box center [411, 164] width 110 height 31
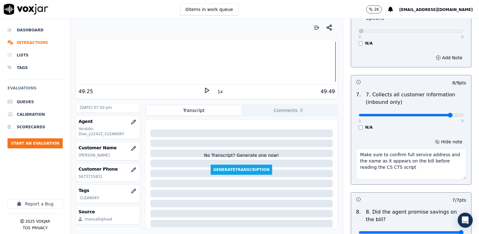
type textarea "Make sure to confirm full service address and the name as it appears on the bil…"
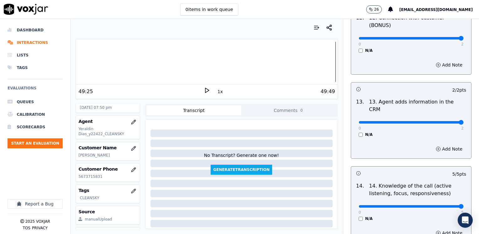
scroll to position [1117, 0]
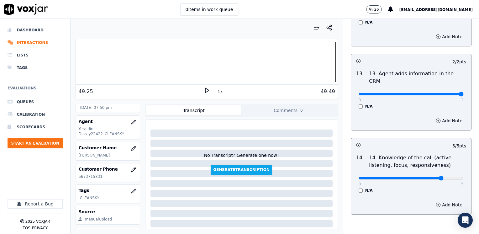
type input "4"
click at [438, 200] on button "Add Note" at bounding box center [449, 204] width 34 height 9
click at [383, 212] on textarea at bounding box center [411, 227] width 110 height 31
click at [376, 212] on textarea at bounding box center [411, 227] width 110 height 31
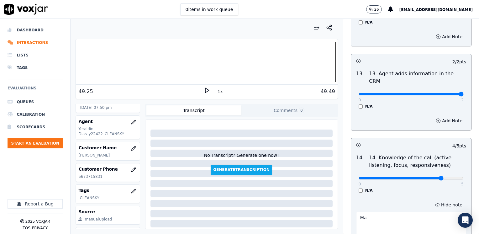
type textarea "M"
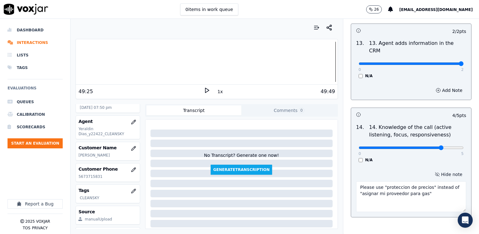
scroll to position [1150, 0]
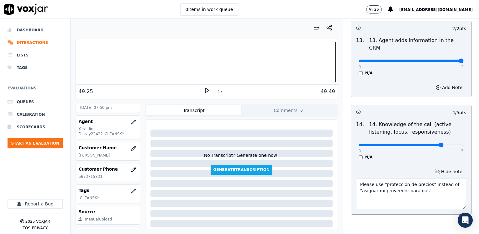
type textarea "Please use "proteccion de precios" instead of "asignar mi proveedor para gas""
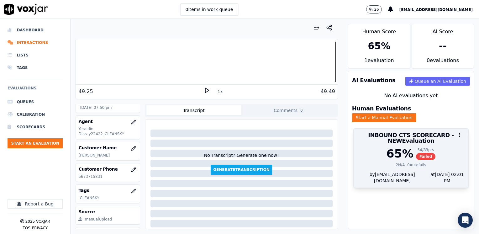
click at [386, 147] on div "65 %" at bounding box center [399, 153] width 27 height 13
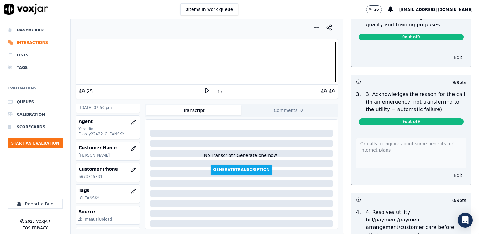
scroll to position [157, 0]
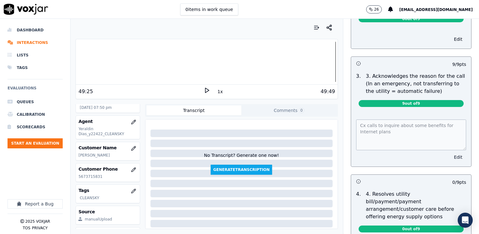
click at [450, 156] on button "Edit" at bounding box center [458, 157] width 16 height 9
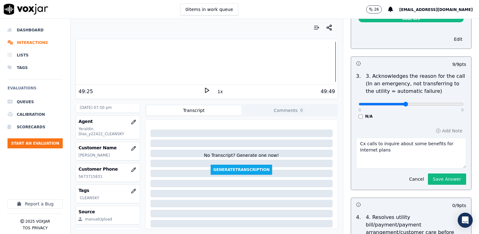
click at [396, 103] on input "range" at bounding box center [411, 104] width 105 height 3
drag, startPoint x: 423, startPoint y: 102, endPoint x: 480, endPoint y: 102, distance: 56.7
type input "9"
click at [464, 103] on input "range" at bounding box center [411, 104] width 105 height 3
click at [441, 174] on button "Save Answer" at bounding box center [447, 178] width 38 height 11
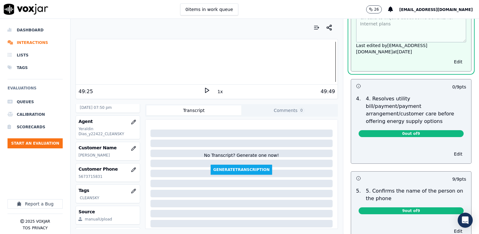
scroll to position [282, 0]
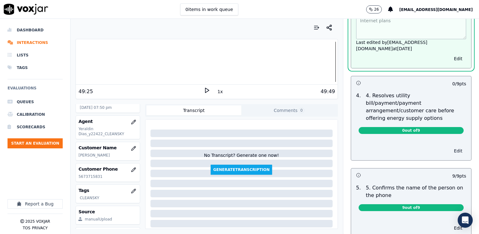
click at [450, 146] on button "Edit" at bounding box center [458, 150] width 16 height 9
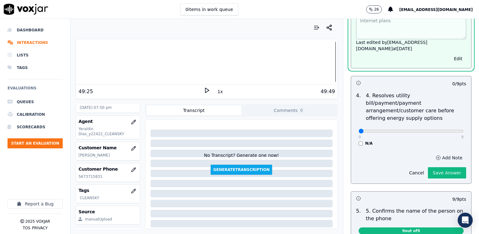
click at [440, 153] on button "Add Note" at bounding box center [449, 157] width 34 height 9
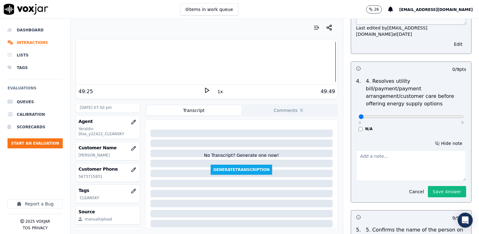
click at [388, 165] on textarea at bounding box center [411, 165] width 110 height 31
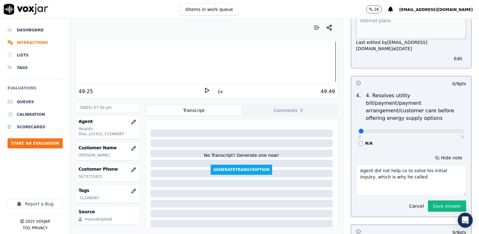
type textarea "Agent did not help cx to solve his initial inquiry, which is why he called"
click at [399, 130] on input "range" at bounding box center [411, 131] width 105 height 3
click at [407, 127] on div "0 9" at bounding box center [411, 131] width 105 height 8
click at [410, 130] on input "range" at bounding box center [411, 131] width 105 height 3
click at [398, 130] on input "range" at bounding box center [411, 131] width 105 height 3
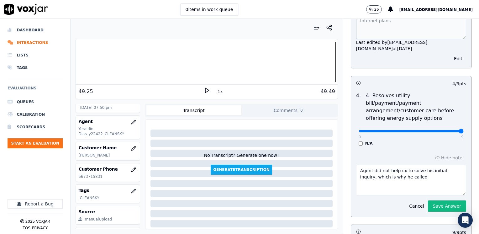
drag, startPoint x: 395, startPoint y: 122, endPoint x: 480, endPoint y: 121, distance: 85.3
type input "9"
click at [464, 130] on input "range" at bounding box center [411, 131] width 105 height 3
drag, startPoint x: 408, startPoint y: 171, endPoint x: 320, endPoint y: 160, distance: 88.2
click at [320, 160] on div "Your browser does not support the audio element. 49:25 1x 49:49 Voxjar ID beabf…" at bounding box center [275, 126] width 408 height 215
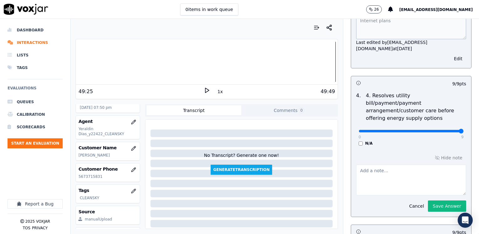
click at [436, 148] on div "Hide note Cancel Save Answer" at bounding box center [411, 182] width 120 height 68
click at [439, 153] on button "Hide note" at bounding box center [448, 157] width 35 height 9
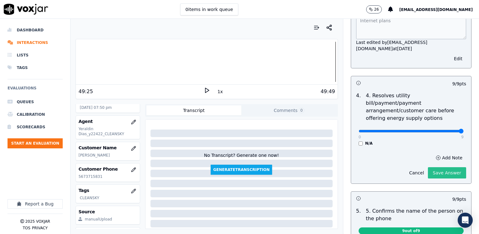
click at [442, 167] on button "Save Answer" at bounding box center [447, 172] width 38 height 11
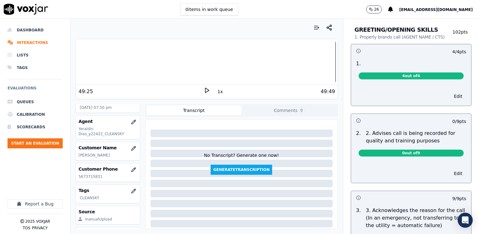
scroll to position [0, 0]
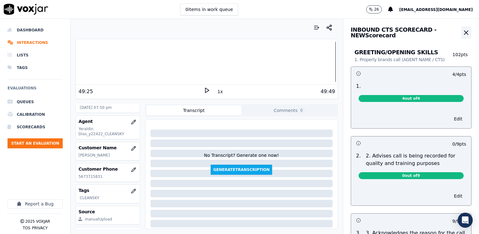
click at [462, 36] on icon "button" at bounding box center [466, 33] width 8 height 8
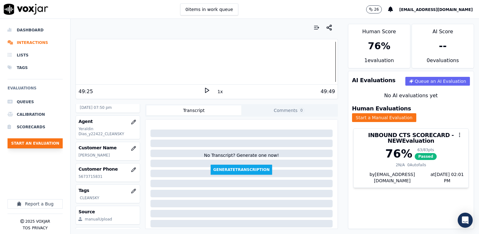
click at [40, 143] on button "Start an Evaluation" at bounding box center [35, 143] width 55 height 10
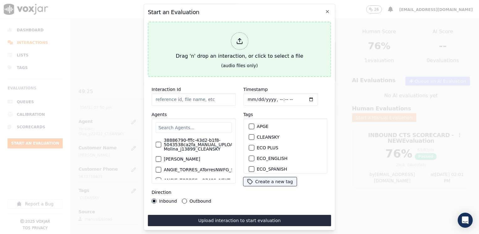
click at [242, 38] on icon at bounding box center [239, 41] width 7 height 7
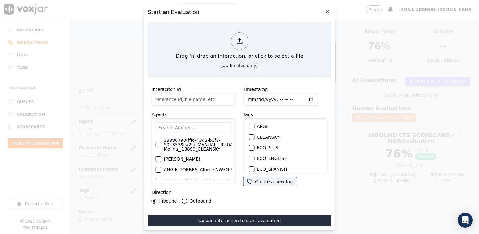
type input "20250818-115607_3309871360-FABIOLA RENDON all.mp3"
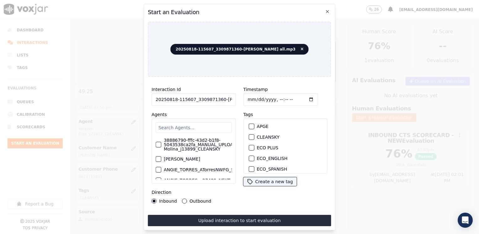
click at [199, 127] on input "text" at bounding box center [193, 127] width 76 height 11
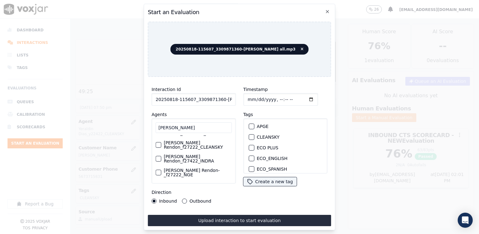
scroll to position [27, 0]
type input "fabiola"
click at [159, 143] on div "button" at bounding box center [158, 145] width 4 height 4
click at [249, 135] on div "button" at bounding box center [251, 137] width 4 height 4
click at [301, 96] on input "Timestamp" at bounding box center [280, 99] width 75 height 13
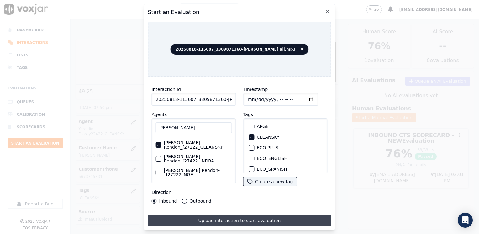
type input "2025-08-18T20:02"
click at [218, 218] on button "Upload interaction to start evaluation" at bounding box center [239, 220] width 183 height 11
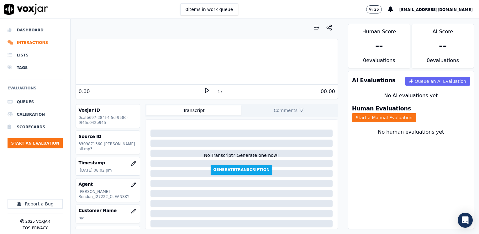
click at [205, 92] on polygon at bounding box center [207, 90] width 4 height 5
click at [205, 92] on rect at bounding box center [205, 90] width 1 height 4
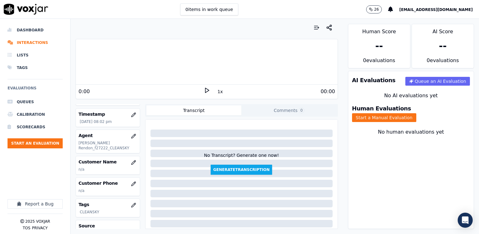
scroll to position [63, 0]
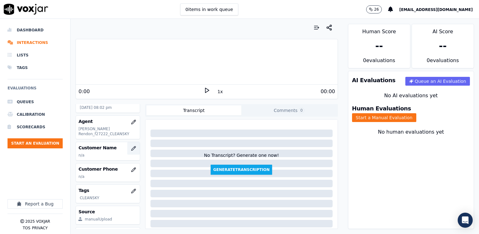
click at [127, 146] on button "button" at bounding box center [133, 148] width 13 height 13
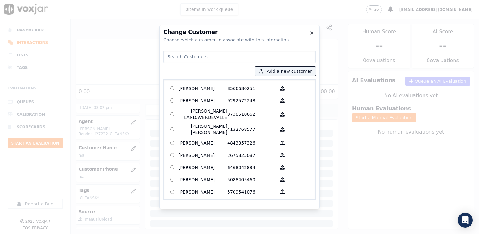
click at [230, 51] on input at bounding box center [239, 56] width 152 height 13
type input "20250818-115607_3309871360-FABIOLA RENDON all"
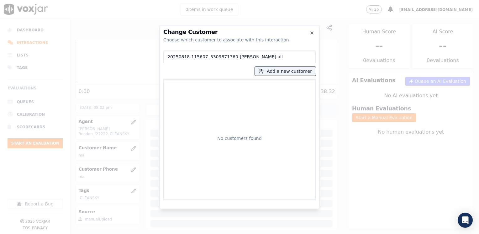
drag, startPoint x: 275, startPoint y: 57, endPoint x: -1, endPoint y: 62, distance: 276.5
click at [0, 62] on html "0 items in work queue 26 maleman@newavepower.net Dashboard Interactions Lists T…" at bounding box center [239, 117] width 479 height 234
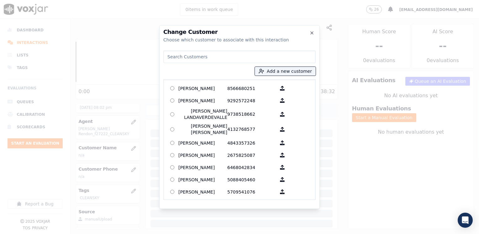
click at [187, 55] on input at bounding box center [239, 56] width 152 height 13
paste input "3309871360"
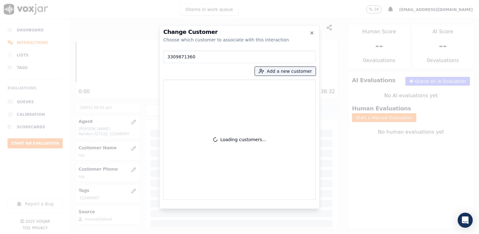
type input "3309871360"
click at [273, 71] on button "Add a new customer" at bounding box center [285, 71] width 61 height 9
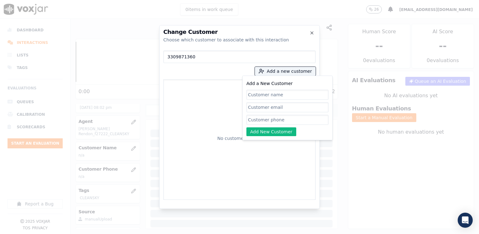
click at [269, 116] on input "Add a New Customer" at bounding box center [287, 120] width 82 height 10
paste input "3309871360"
type input "3309871360"
click at [292, 97] on input "Add a New Customer" at bounding box center [287, 95] width 82 height 10
paste input "Candelaria Batem Sica"
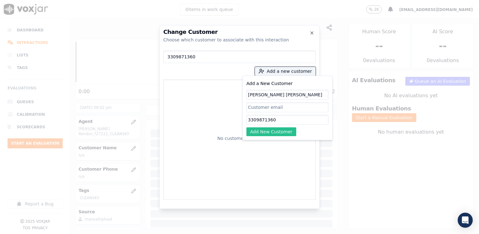
type input "Candelaria Batem Sica"
click at [278, 132] on button "Add New Customer" at bounding box center [271, 131] width 50 height 9
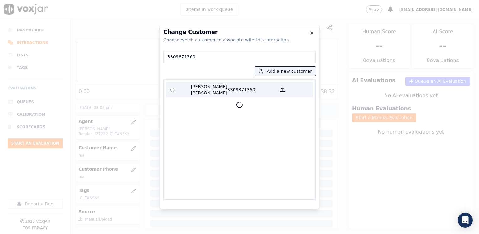
click at [229, 82] on label "Candelaria Batem Sica 3309871360" at bounding box center [239, 89] width 147 height 15
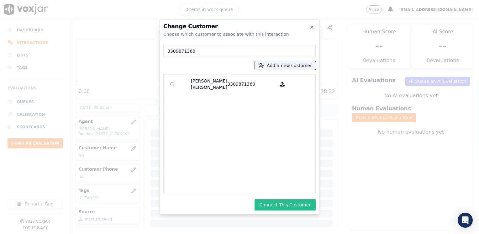
click at [295, 209] on button "Connect This Customer" at bounding box center [284, 204] width 61 height 11
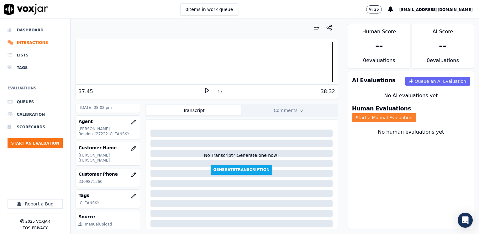
click at [416, 113] on button "Start a Manual Evaluation" at bounding box center [384, 117] width 64 height 9
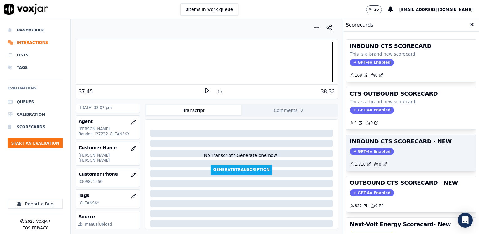
click at [366, 144] on h3 "INBOUND CTS SCORECARD - NEW" at bounding box center [411, 142] width 123 height 6
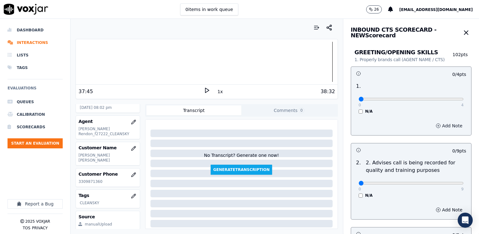
click at [446, 126] on button "Add Note" at bounding box center [449, 125] width 34 height 9
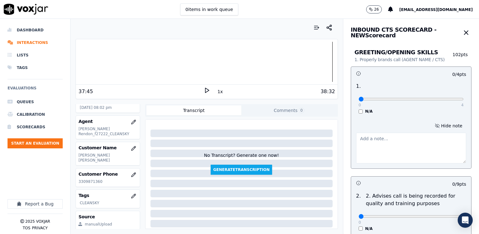
click at [391, 152] on textarea at bounding box center [411, 148] width 110 height 31
type textarea "Does not introduce herself nor brands CTS at the beginning of the call"
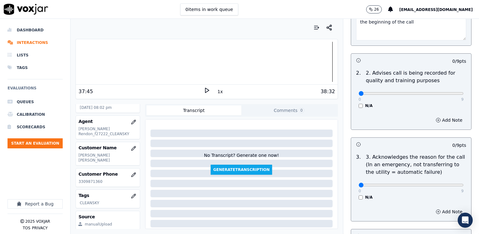
scroll to position [157, 0]
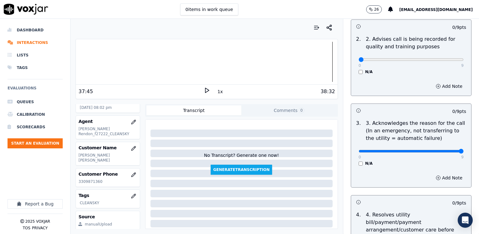
drag, startPoint x: 354, startPoint y: 150, endPoint x: 480, endPoint y: 150, distance: 126.3
type input "9"
click at [441, 180] on button "Add Note" at bounding box center [449, 177] width 34 height 9
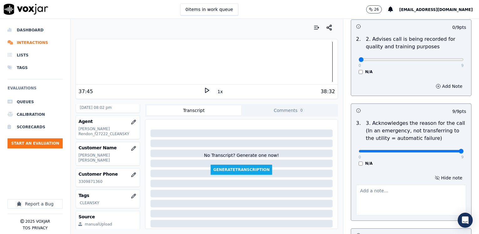
click at [396, 186] on textarea at bounding box center [411, 200] width 110 height 31
type textarea "Cx wants to do a payment on her electric bill"
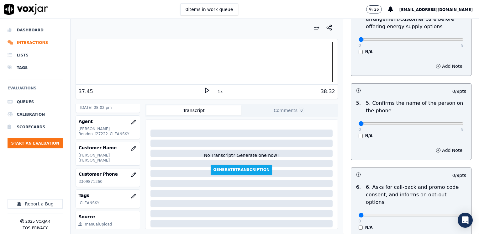
scroll to position [470, 0]
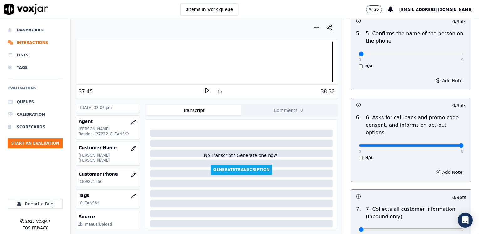
drag, startPoint x: 353, startPoint y: 129, endPoint x: 462, endPoint y: 105, distance: 111.6
type input "9"
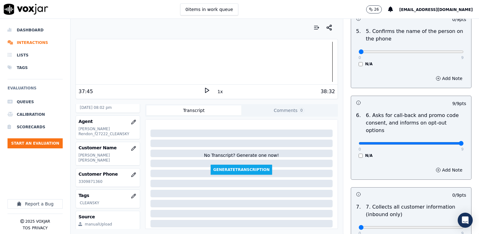
scroll to position [533, 0]
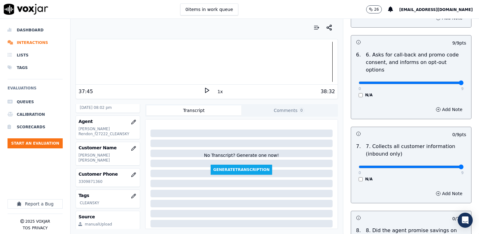
drag, startPoint x: 355, startPoint y: 150, endPoint x: 479, endPoint y: 163, distance: 124.2
type input "9"
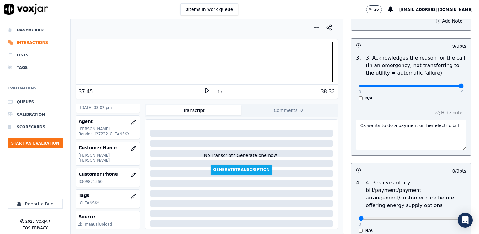
scroll to position [219, 0]
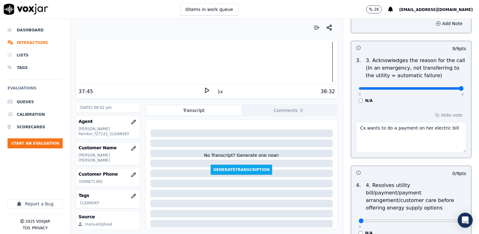
click at [445, 129] on textarea "Cx wants to do a payment on her electric bill" at bounding box center [411, 137] width 110 height 31
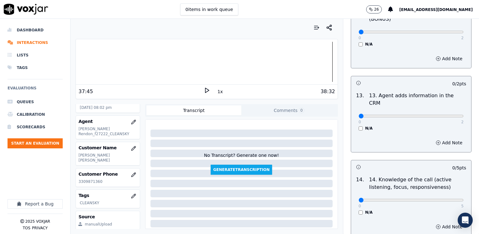
scroll to position [1117, 0]
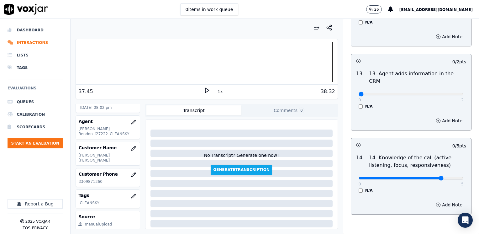
type input "4"
click at [442, 200] on button "Add Note" at bounding box center [449, 204] width 34 height 9
click at [407, 212] on textarea at bounding box center [411, 227] width 110 height 31
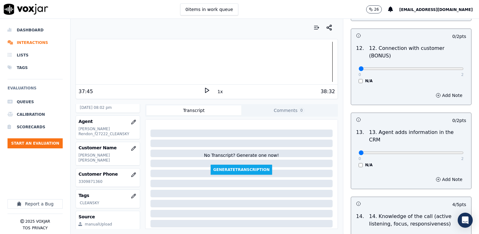
scroll to position [1054, 0]
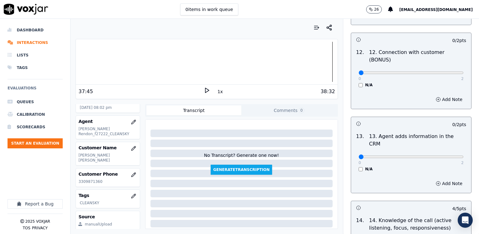
type textarea "Why does the agent state it is a requirement to enroll cx first in the energy c…"
drag, startPoint x: 355, startPoint y: 123, endPoint x: 480, endPoint y: 118, distance: 125.2
type input "2"
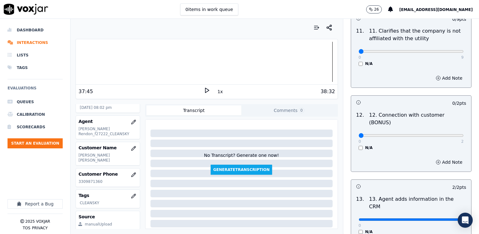
scroll to position [929, 0]
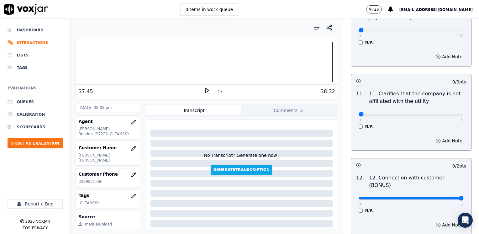
drag, startPoint x: 353, startPoint y: 174, endPoint x: 453, endPoint y: 168, distance: 99.5
type input "2"
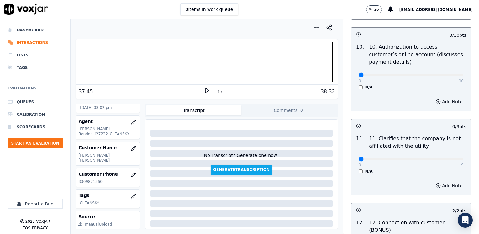
scroll to position [835, 0]
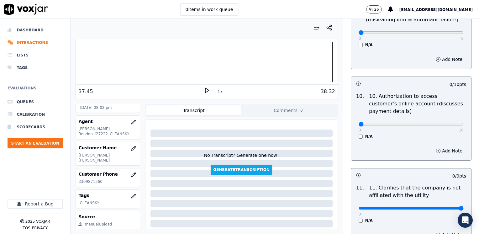
drag, startPoint x: 354, startPoint y: 192, endPoint x: 471, endPoint y: 185, distance: 117.2
type input "9"
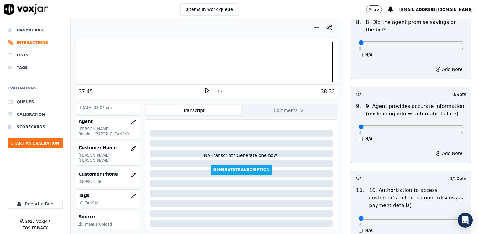
scroll to position [804, 0]
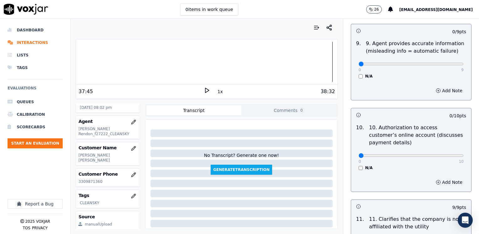
click at [359, 165] on div "N/A" at bounding box center [411, 167] width 105 height 5
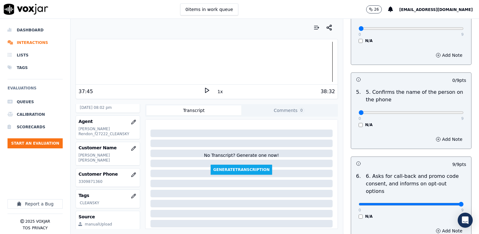
scroll to position [396, 0]
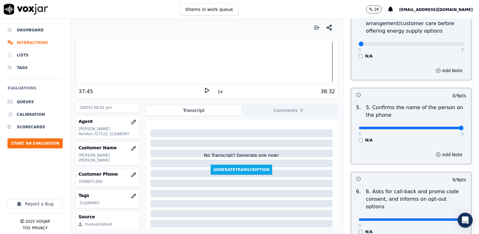
drag, startPoint x: 355, startPoint y: 119, endPoint x: 480, endPoint y: 119, distance: 124.7
type input "9"
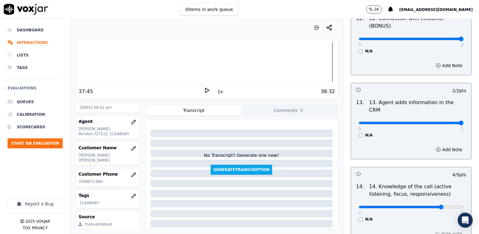
scroll to position [1088, 0]
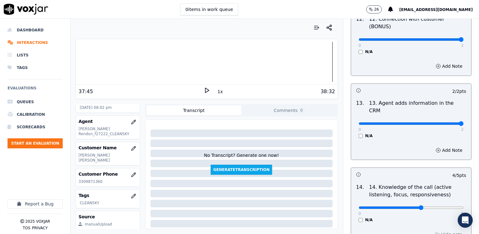
type input "3"
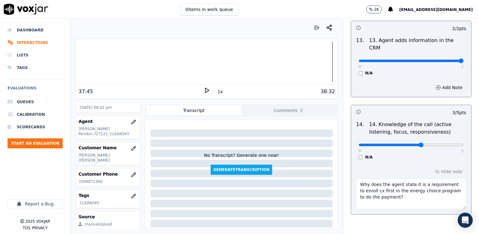
click at [410, 178] on textarea "Why does the agent state it is a requirement to enroll cx first in the energy c…" at bounding box center [411, 193] width 110 height 31
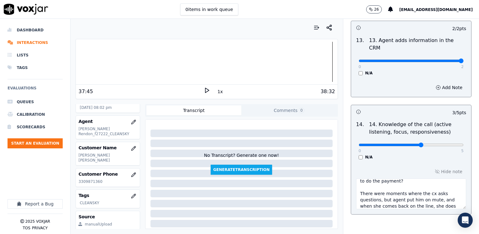
scroll to position [22, 0]
type textarea "Why does the agent state it is a requirement to enroll cx first in the energy c…"
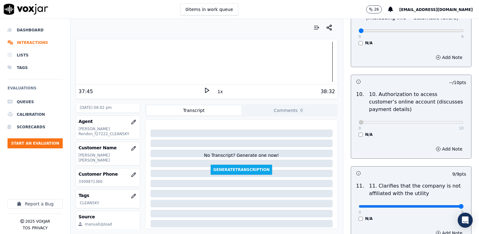
scroll to position [743, 0]
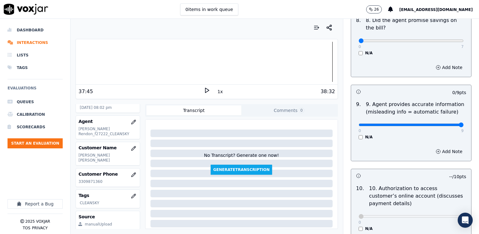
drag, startPoint x: 353, startPoint y: 107, endPoint x: 480, endPoint y: 102, distance: 127.0
type input "9"
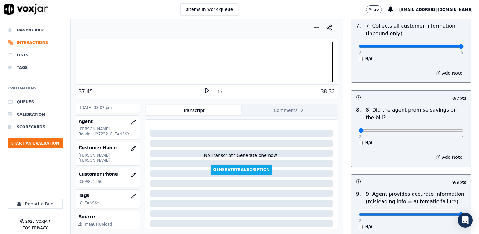
scroll to position [649, 0]
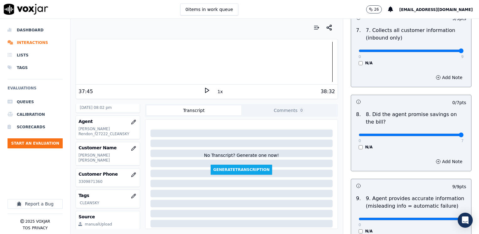
drag, startPoint x: 354, startPoint y: 118, endPoint x: 480, endPoint y: 117, distance: 126.3
type input "7"
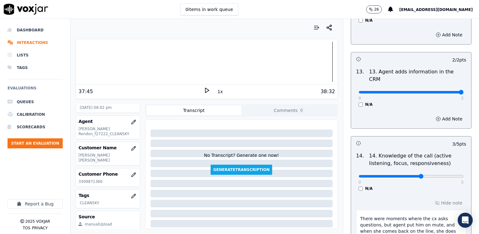
scroll to position [1150, 0]
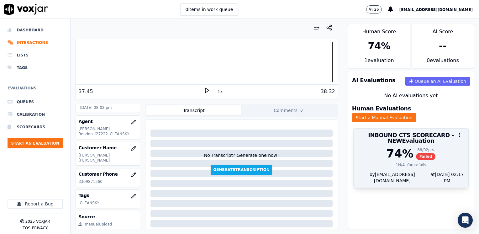
click at [386, 147] on div "74 %" at bounding box center [399, 153] width 27 height 13
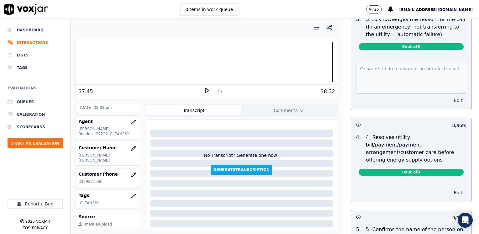
scroll to position [251, 0]
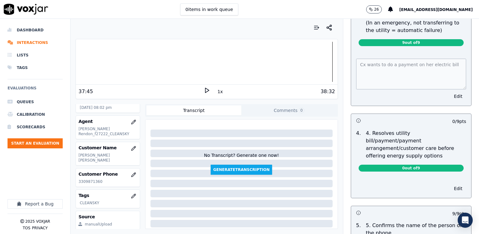
click at [410, 144] on p "4. Resolves utility bill/payment/payment arrangement/customer care before offer…" at bounding box center [416, 144] width 100 height 30
click at [450, 184] on button "Edit" at bounding box center [458, 188] width 16 height 9
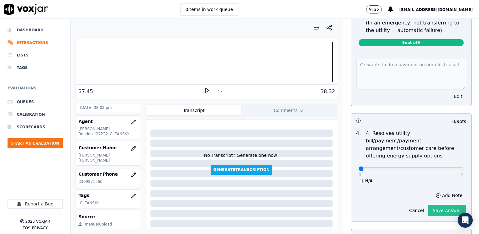
click at [433, 205] on button "Save Answer" at bounding box center [447, 210] width 38 height 11
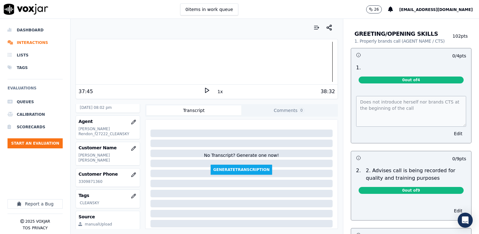
scroll to position [0, 0]
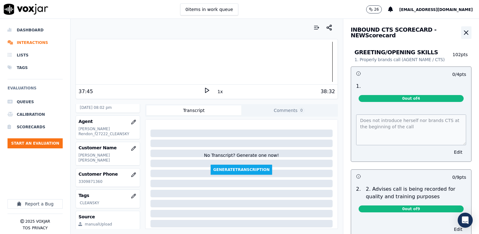
click at [464, 31] on icon "button" at bounding box center [466, 33] width 4 height 4
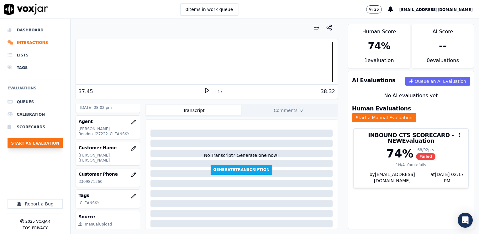
click at [32, 144] on button "Start an Evaluation" at bounding box center [35, 143] width 55 height 10
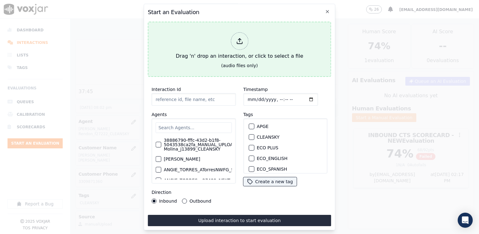
click at [238, 44] on div at bounding box center [240, 41] width 18 height 18
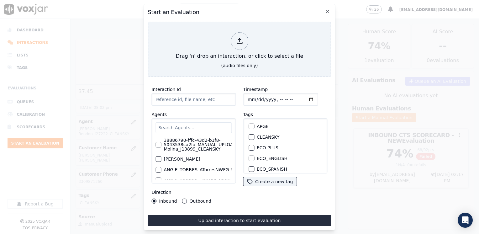
type input "20250818-123201_7819137676-BRIAN VALBUENA all.mp3"
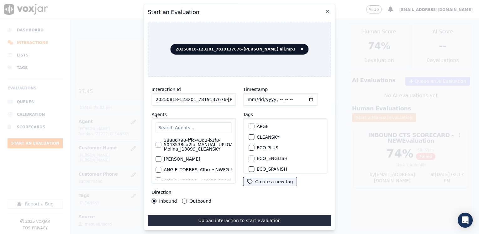
click at [302, 96] on input "Timestamp" at bounding box center [280, 99] width 75 height 13
type input "2025-08-18T20:18"
click at [203, 126] on input "text" at bounding box center [193, 127] width 76 height 11
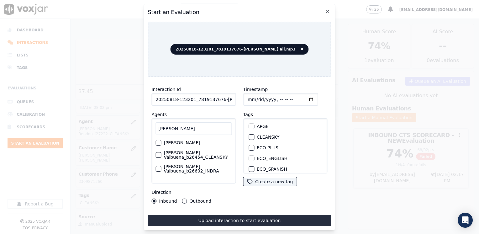
type input "Brian"
click at [157, 154] on div "button" at bounding box center [158, 155] width 4 height 4
click at [249, 135] on div "button" at bounding box center [251, 137] width 4 height 4
click at [185, 198] on button "Outbound" at bounding box center [184, 200] width 5 height 5
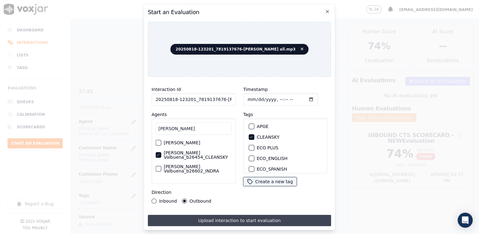
click at [252, 217] on button "Upload interaction to start evaluation" at bounding box center [239, 220] width 183 height 11
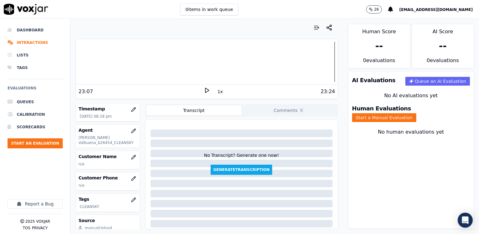
scroll to position [63, 0]
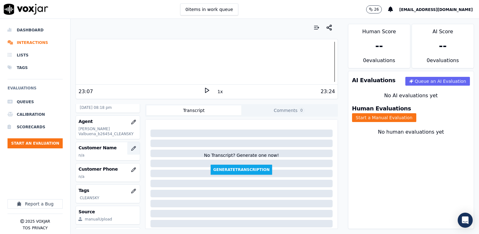
click at [131, 148] on icon "button" at bounding box center [133, 148] width 4 height 4
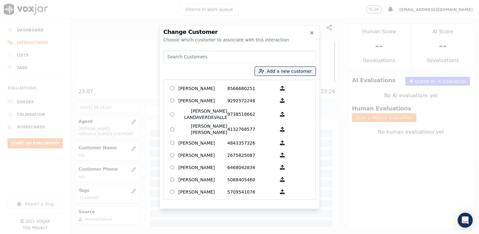
click at [256, 57] on input at bounding box center [239, 56] width 152 height 13
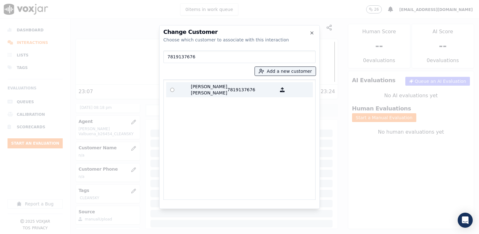
type input "7819137676"
click at [249, 87] on p "7819137676" at bounding box center [251, 89] width 49 height 13
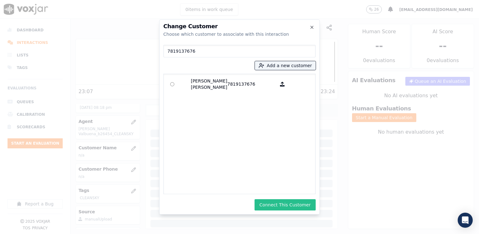
click at [291, 201] on button "Connect This Customer" at bounding box center [284, 204] width 61 height 11
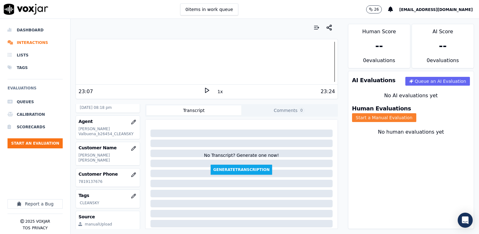
click at [416, 113] on button "Start a Manual Evaluation" at bounding box center [384, 117] width 64 height 9
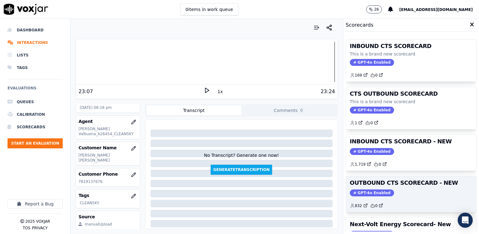
click at [359, 189] on span "GPT-4o Enabled" at bounding box center [372, 192] width 44 height 7
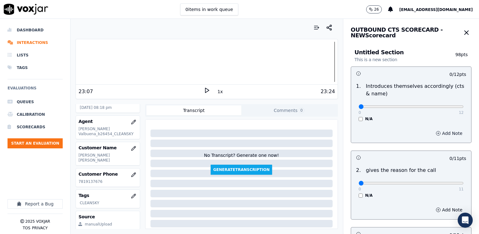
click at [446, 130] on button "Add Note" at bounding box center [449, 133] width 34 height 9
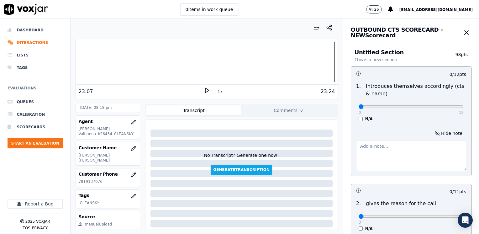
click at [381, 156] on textarea at bounding box center [411, 155] width 110 height 31
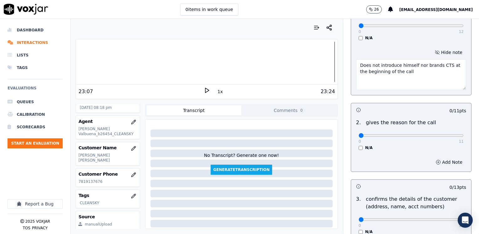
scroll to position [94, 0]
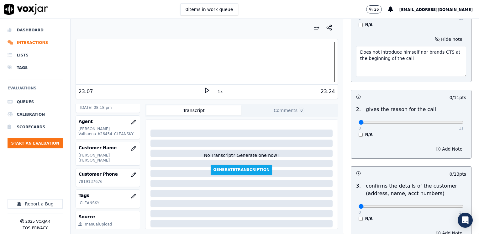
type textarea "Does not introduce himself nor brands CTS at the beginning of the call"
drag, startPoint x: 354, startPoint y: 122, endPoint x: 480, endPoint y: 130, distance: 125.6
type input "11"
click at [464, 14] on input "range" at bounding box center [411, 12] width 105 height 3
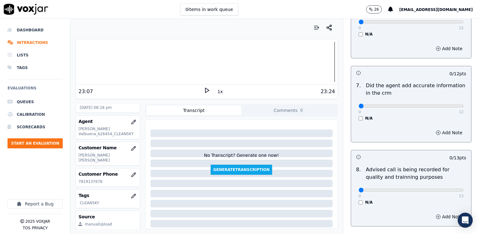
scroll to position [581, 0]
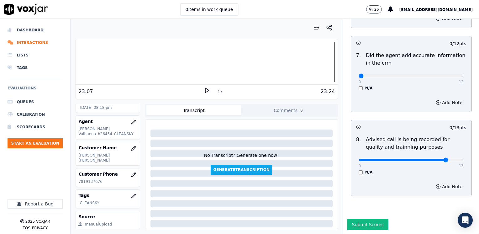
type input "10"
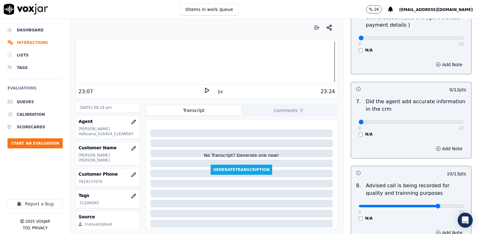
scroll to position [518, 0]
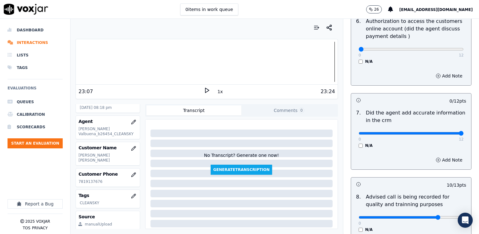
drag, startPoint x: 355, startPoint y: 125, endPoint x: 480, endPoint y: 116, distance: 125.1
type input "12"
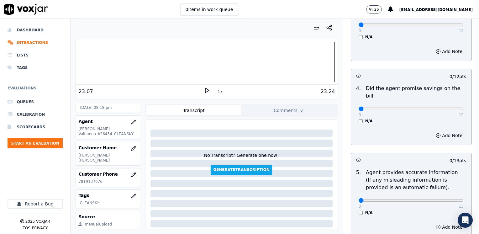
scroll to position [205, 0]
